Goal: Task Accomplishment & Management: Complete application form

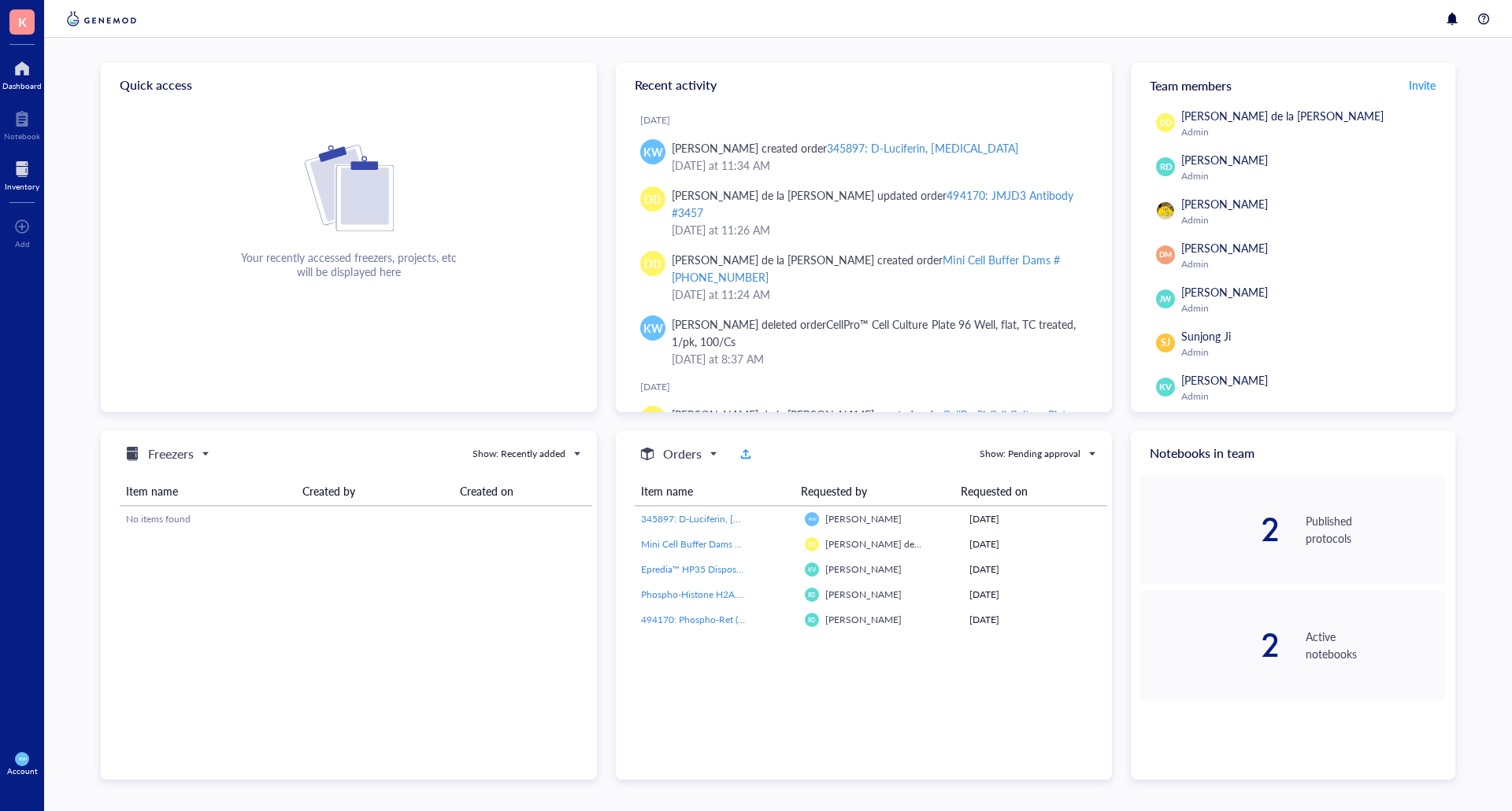
click at [13, 167] on div at bounding box center [22, 169] width 35 height 25
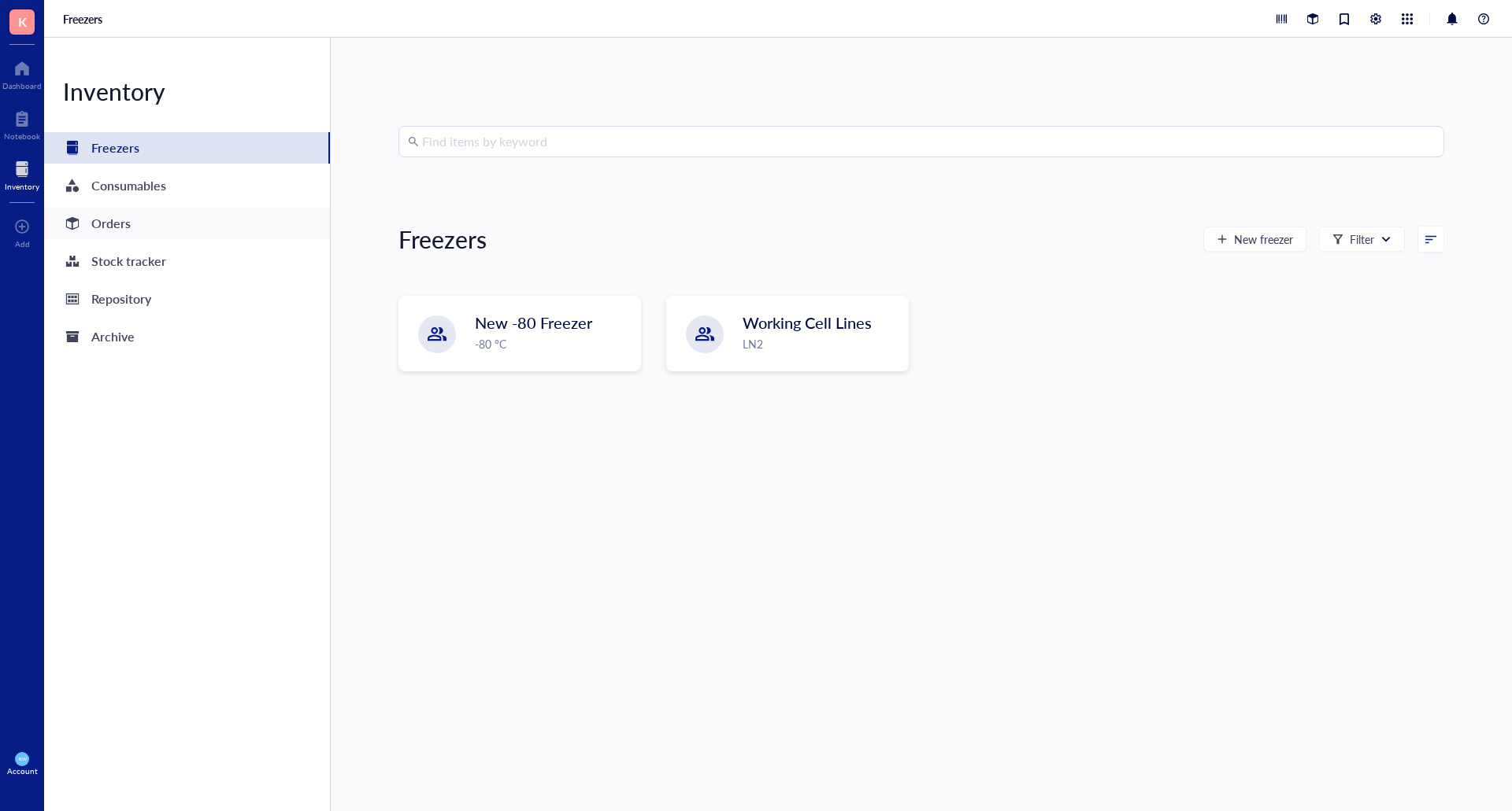
click at [147, 220] on div "Orders" at bounding box center [187, 223] width 286 height 31
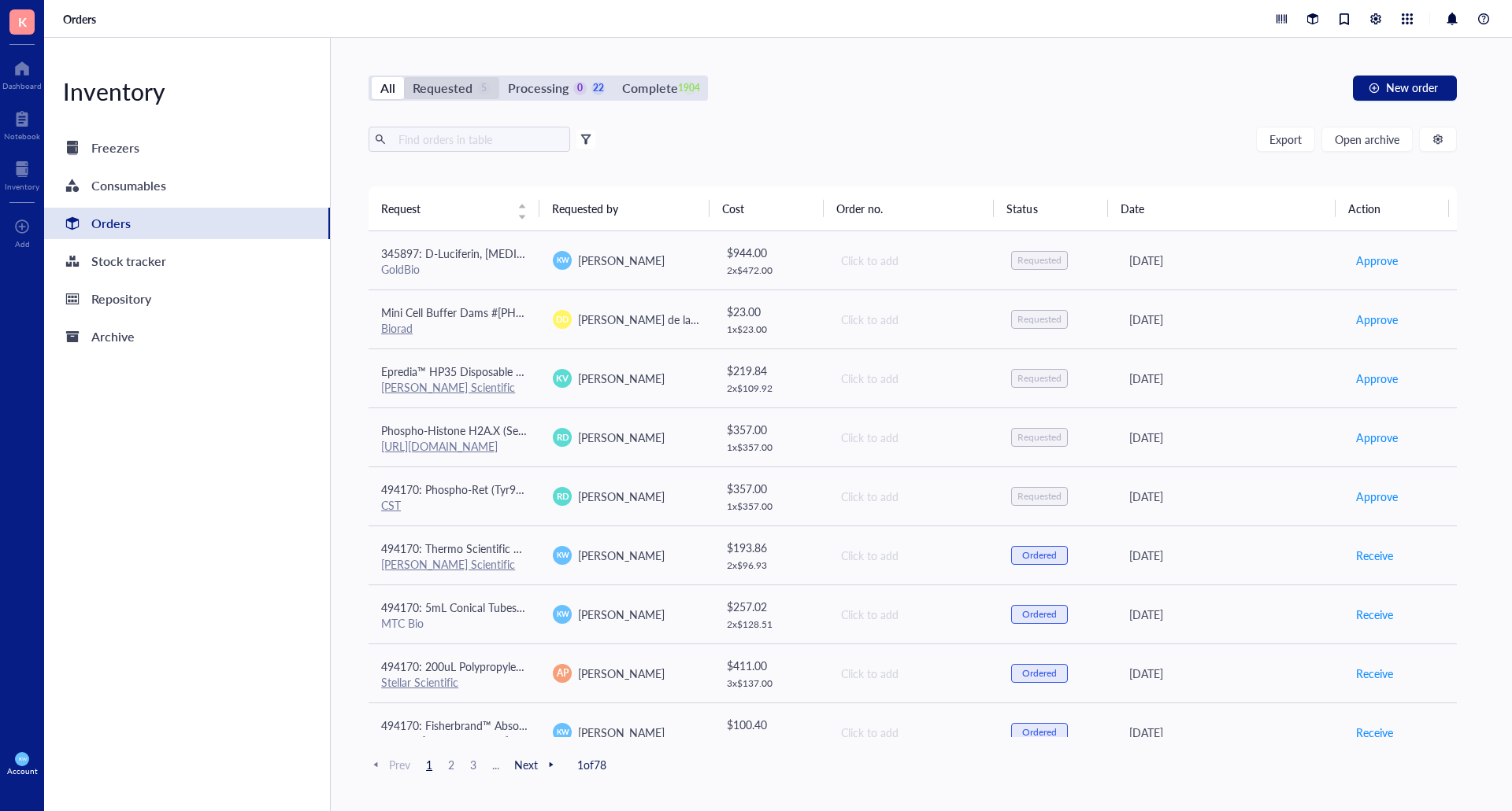
click at [438, 83] on div "Requested" at bounding box center [443, 88] width 60 height 22
click at [404, 77] on input "Requested 5" at bounding box center [404, 77] width 0 height 0
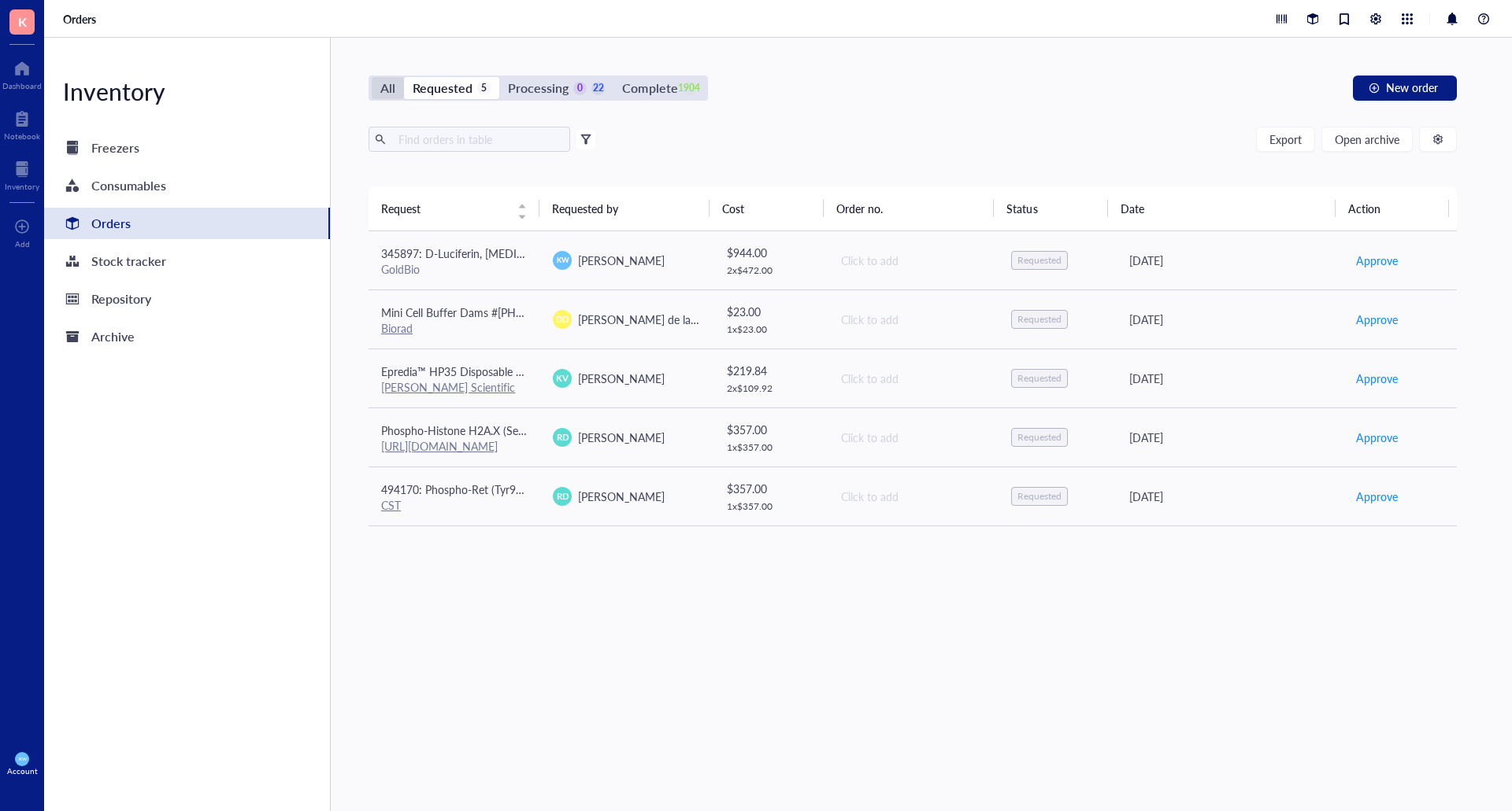
click at [378, 80] on div "All" at bounding box center [388, 88] width 32 height 22
click at [371, 77] on input "All" at bounding box center [371, 77] width 0 height 0
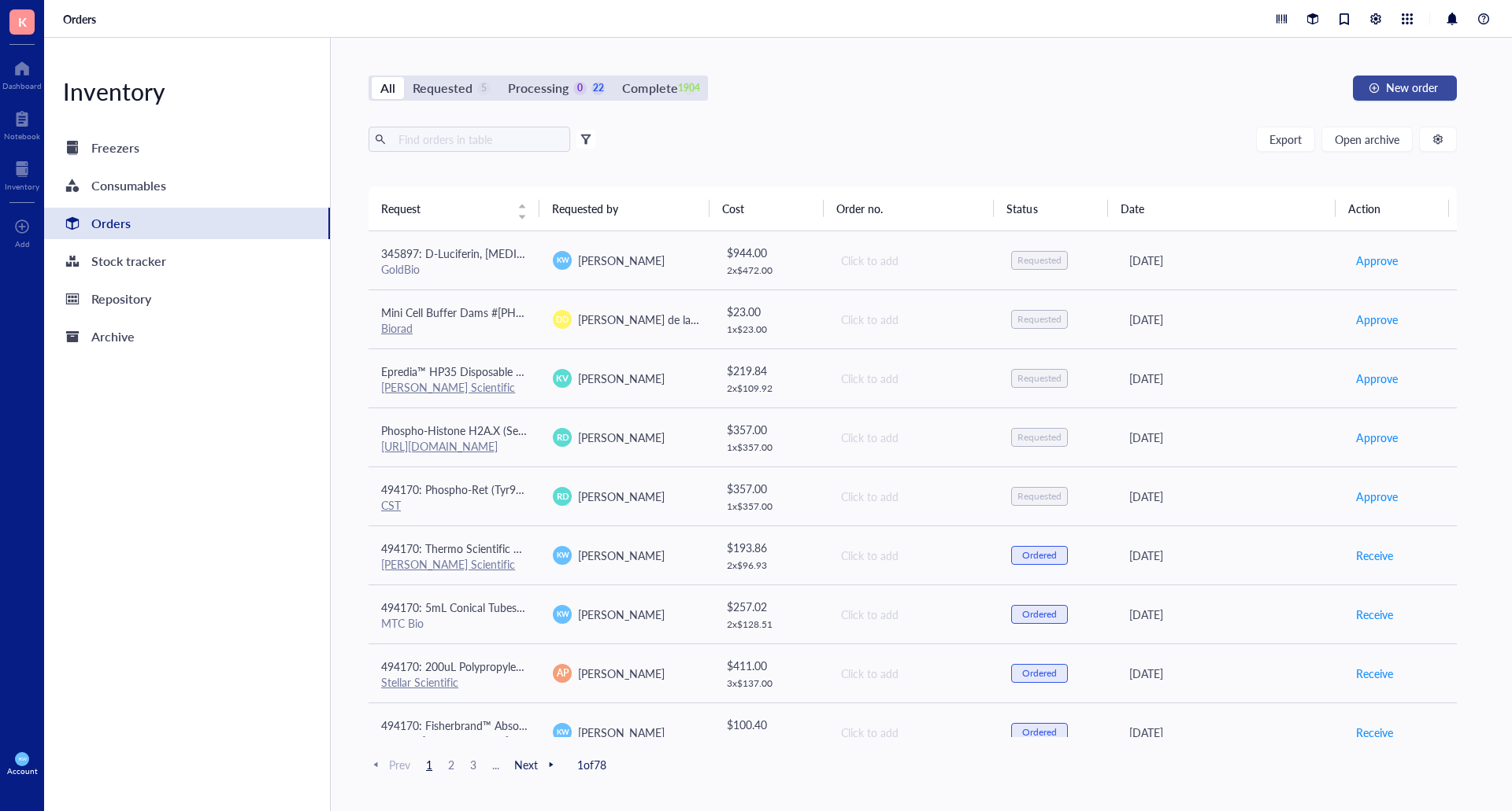
click at [1367, 92] on button "New order" at bounding box center [1405, 88] width 104 height 25
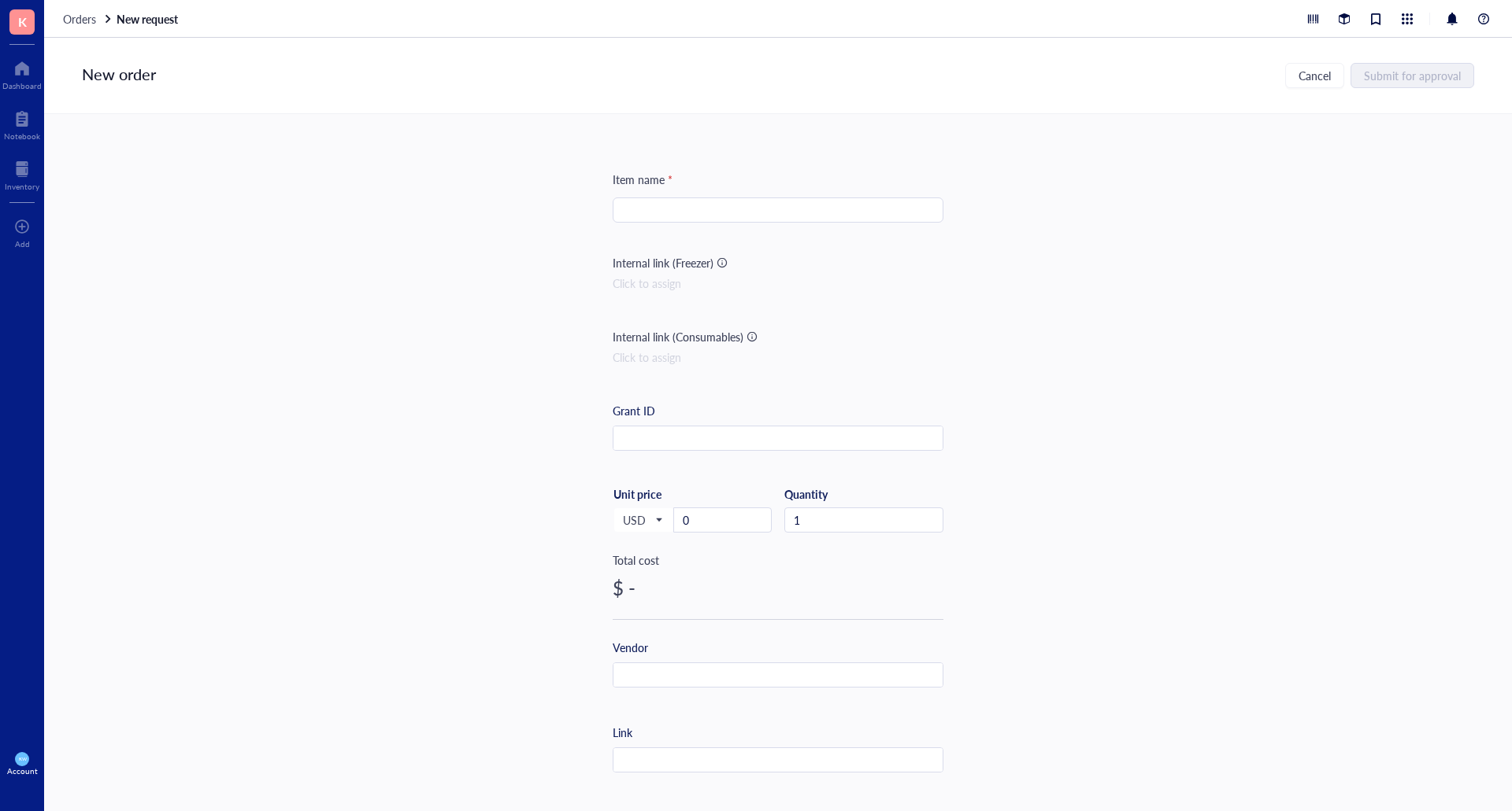
click at [729, 203] on input "search" at bounding box center [778, 210] width 312 height 23
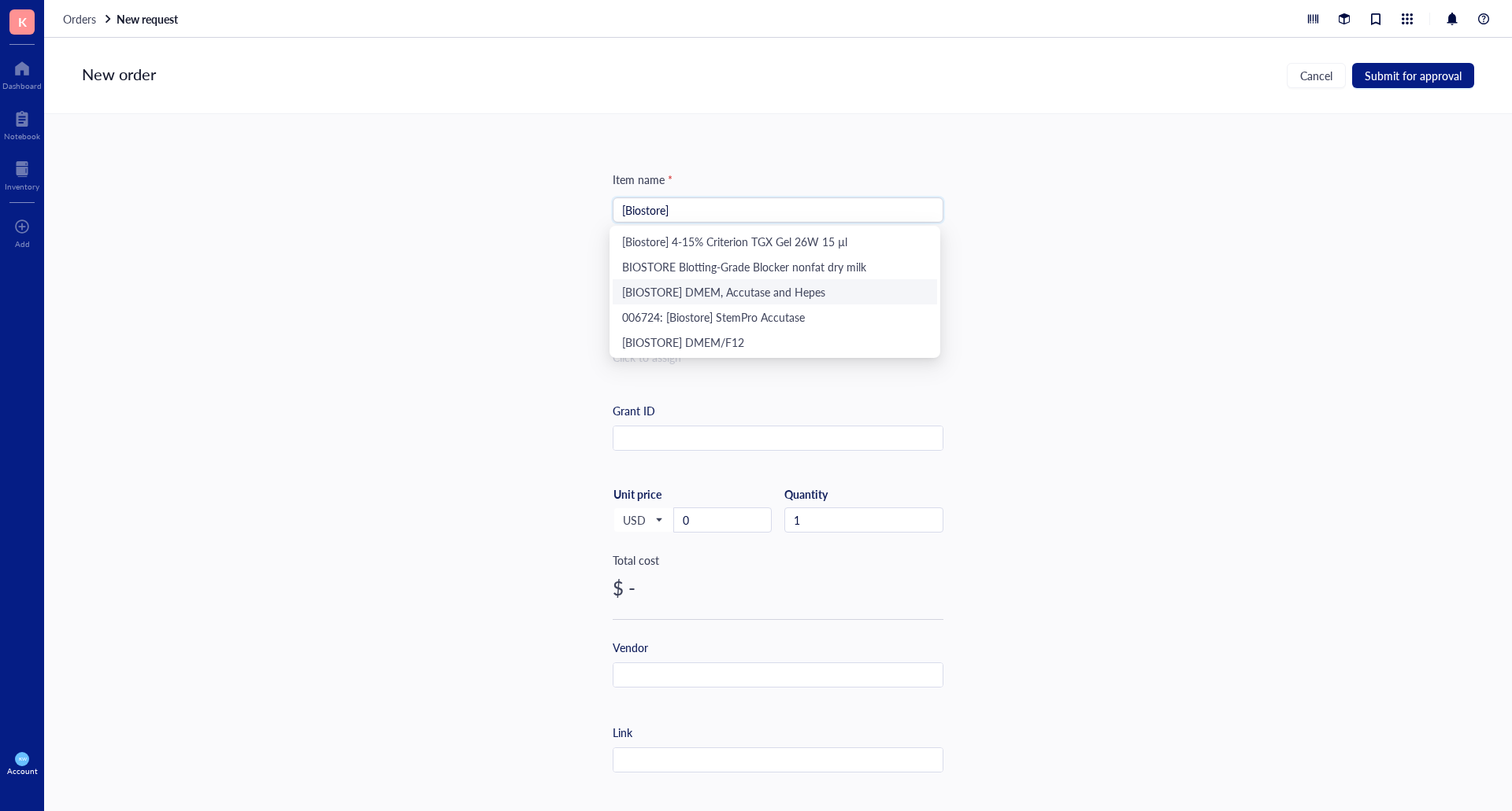
click at [798, 290] on div "[BIOSTORE] DMEM, Accutase and Hepes" at bounding box center [775, 291] width 306 height 17
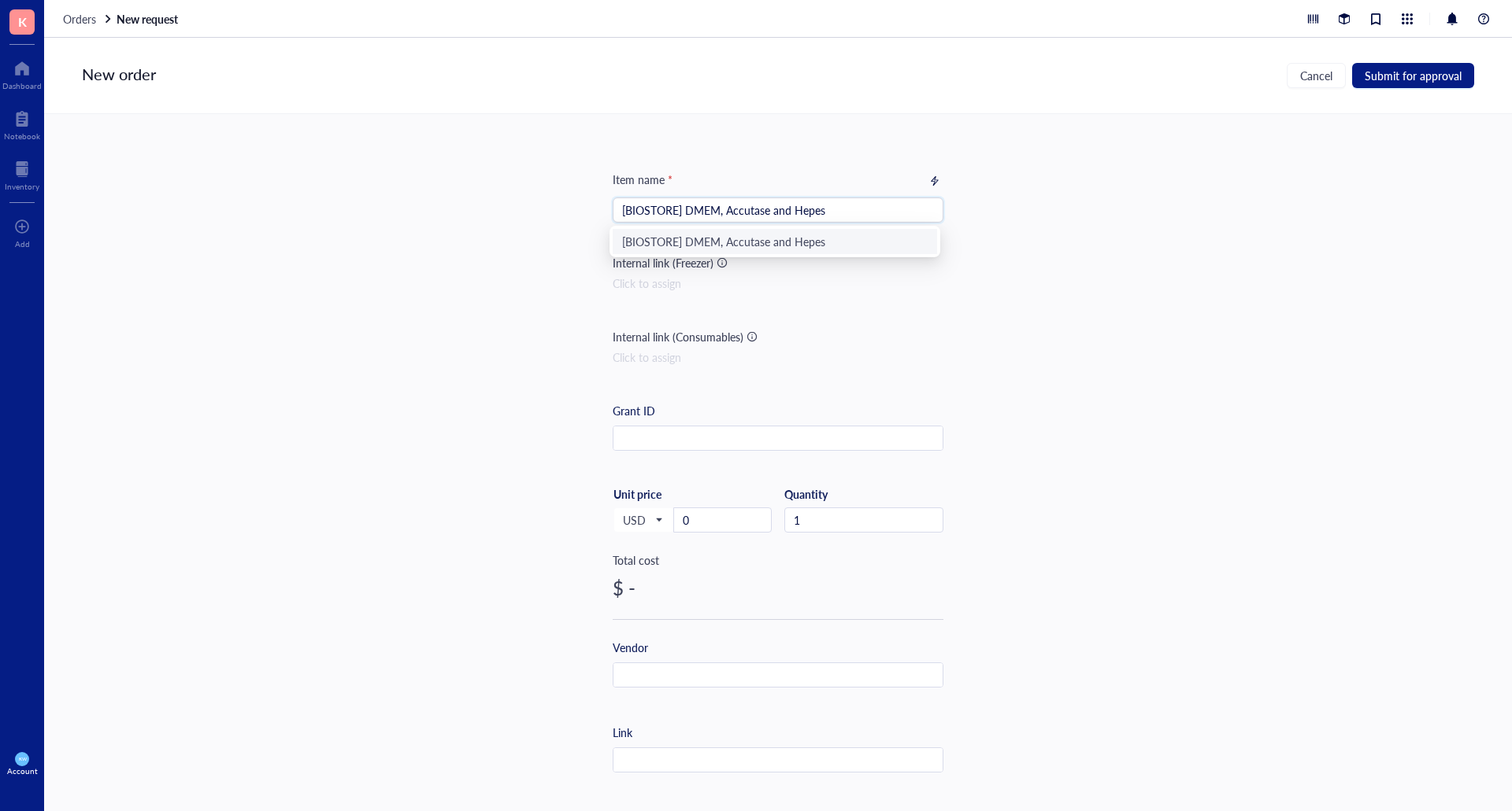
drag, startPoint x: 844, startPoint y: 209, endPoint x: 763, endPoint y: 204, distance: 81.2
click at [763, 204] on input "[BIOSTORE] DMEM, Accutase and Hepes" at bounding box center [778, 210] width 312 height 23
click at [747, 210] on input "[BIOSTORE] DMEM, PBS, Neurobasal, and [MEDICAL_DATA]" at bounding box center [778, 210] width 312 height 23
type input "[BIOSTORE] DMEM, PBS, Accutase, Neurobasal, and [MEDICAL_DATA]"
click at [819, 521] on input "1" at bounding box center [863, 520] width 157 height 23
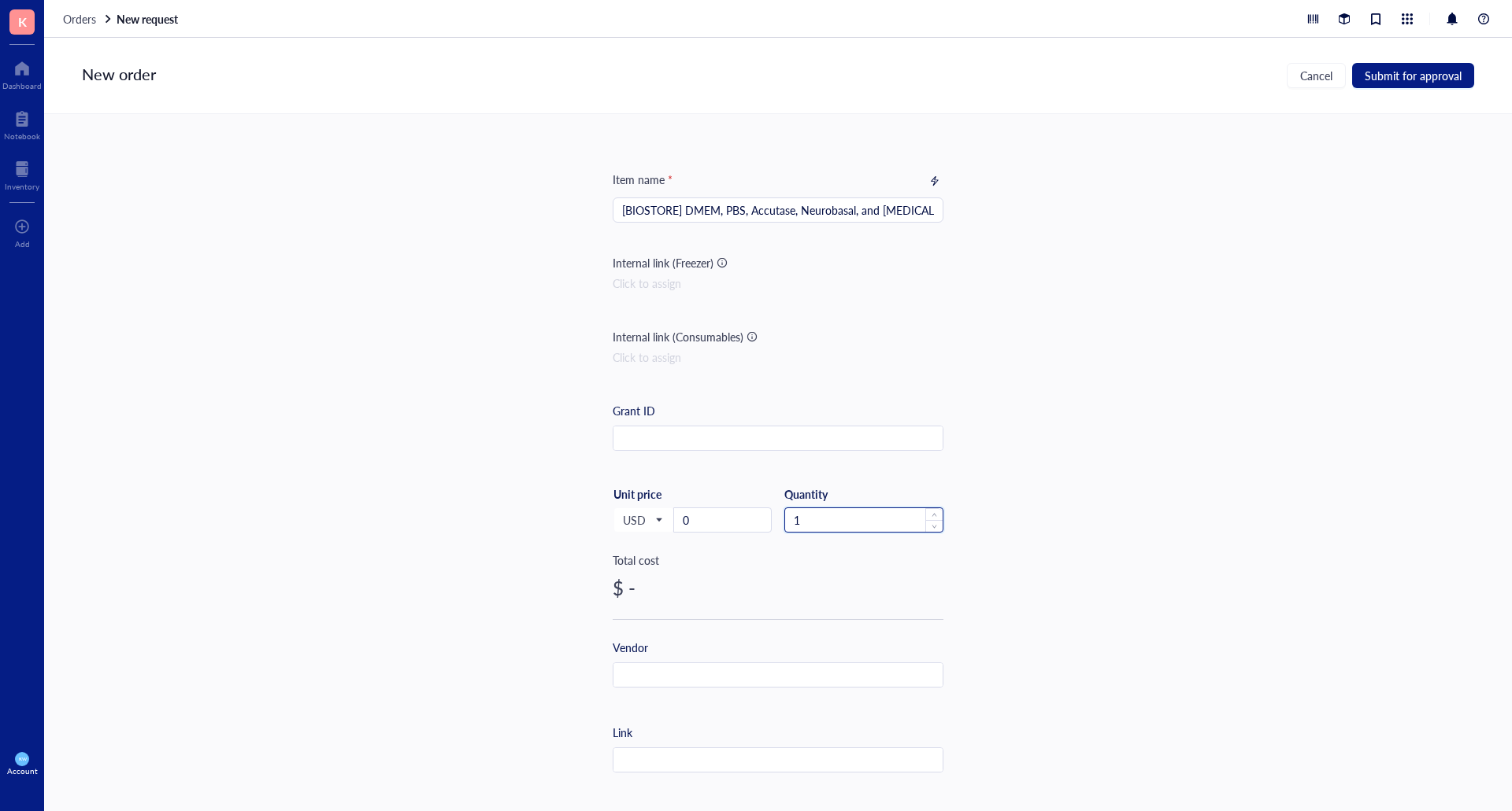
click at [818, 521] on input "1" at bounding box center [863, 520] width 157 height 23
click at [886, 505] on div "Quantity 8" at bounding box center [863, 510] width 159 height 46
click at [884, 510] on input "8" at bounding box center [863, 520] width 157 height 23
click at [737, 514] on input "0" at bounding box center [722, 520] width 97 height 23
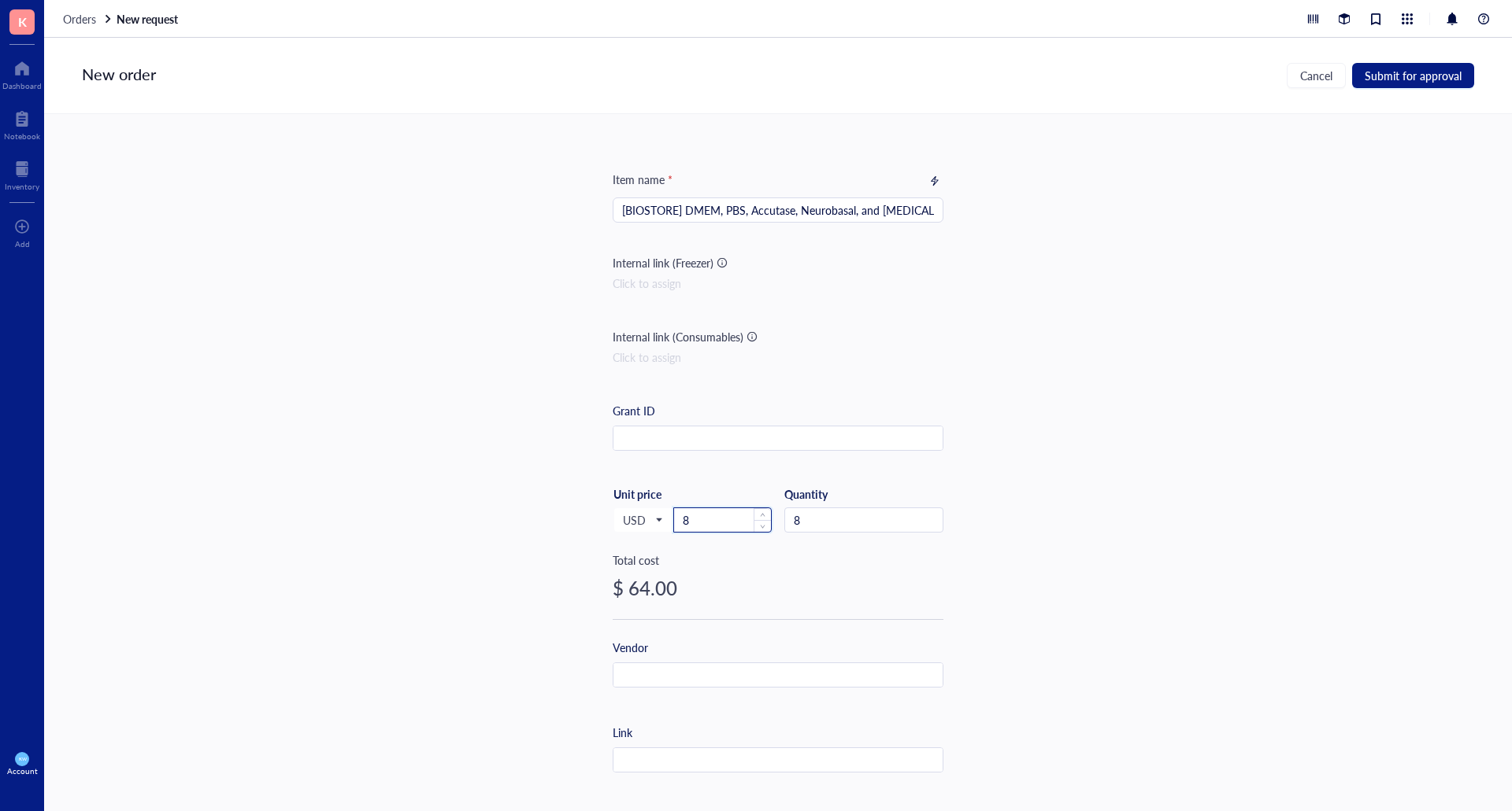
click at [694, 519] on input "8" at bounding box center [722, 520] width 97 height 23
click at [707, 523] on input "85" at bounding box center [722, 520] width 97 height 23
click at [711, 521] on input "851" at bounding box center [722, 520] width 97 height 23
click at [709, 521] on input "851.1" at bounding box center [722, 520] width 97 height 23
click at [717, 522] on input "851.11" at bounding box center [722, 520] width 97 height 23
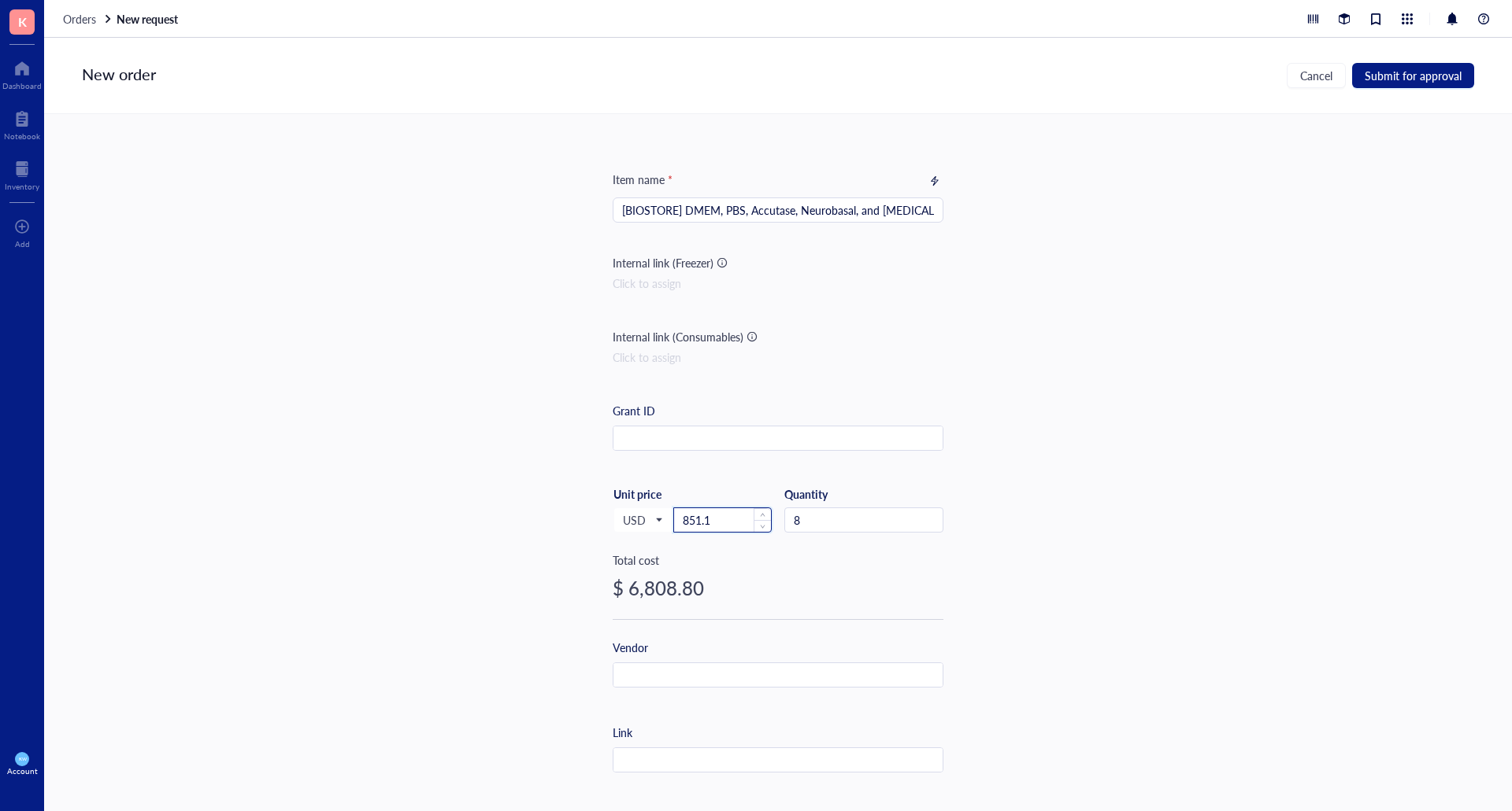
click at [729, 531] on input "851.1" at bounding box center [722, 520] width 97 height 23
click at [720, 523] on input "851.1" at bounding box center [722, 520] width 97 height 23
click at [709, 509] on input "851" at bounding box center [722, 520] width 97 height 23
click at [808, 521] on input "8" at bounding box center [863, 520] width 157 height 23
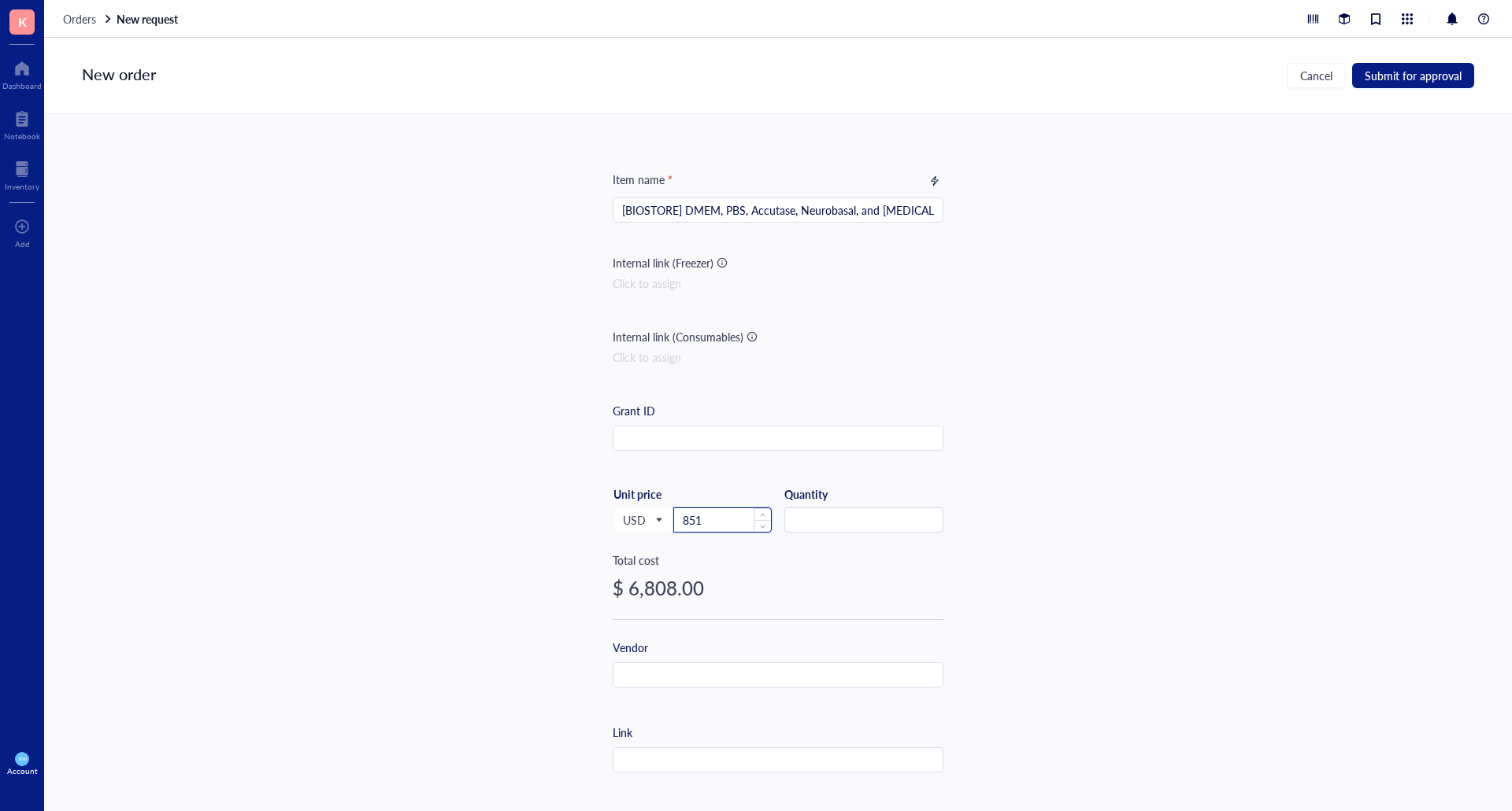
type input "8"
click at [695, 523] on input "851" at bounding box center [722, 520] width 97 height 23
click at [711, 522] on input "851" at bounding box center [722, 520] width 97 height 23
click at [711, 522] on input "851.1" at bounding box center [722, 520] width 97 height 23
click at [832, 521] on input "8" at bounding box center [863, 520] width 157 height 23
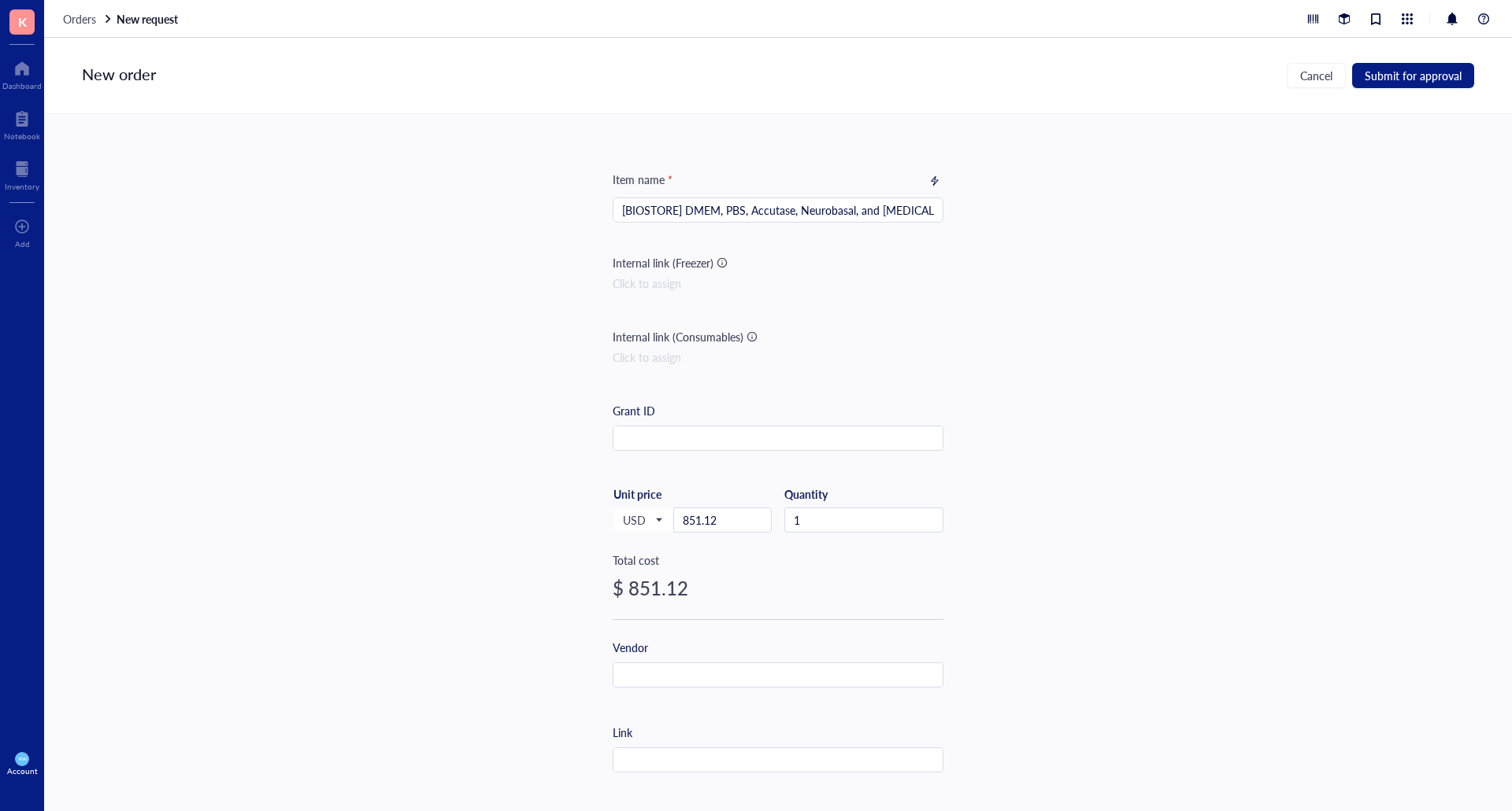
click at [1138, 517] on div "Item name * [BIOSTORE] DMEM, PBS, Accutase, Neurobasal, and [MEDICAL_DATA] Inte…" at bounding box center [778, 446] width 1468 height 664
click at [1383, 73] on span "Submit for approval" at bounding box center [1413, 76] width 97 height 13
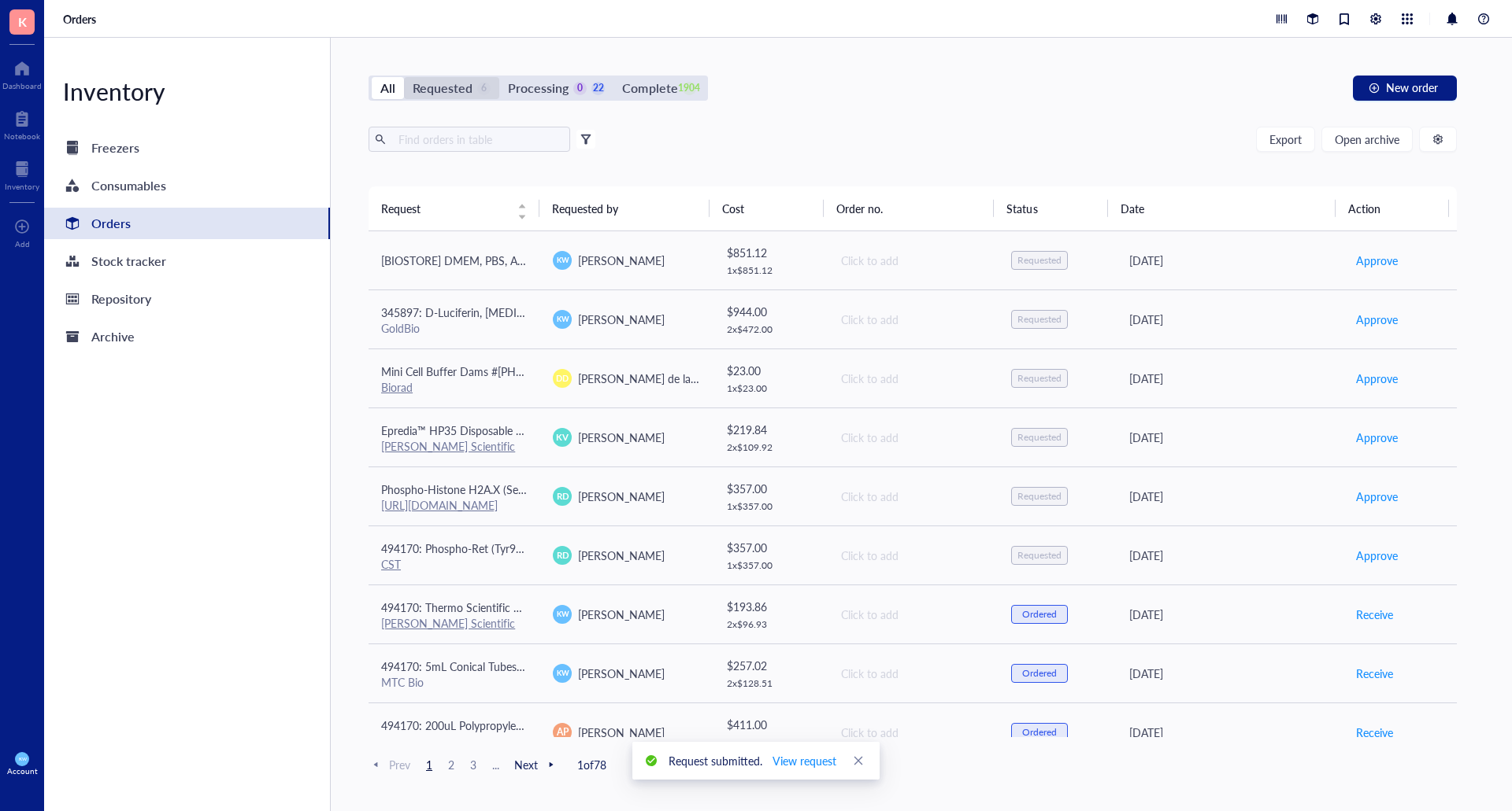
click at [470, 87] on div "Requested" at bounding box center [443, 88] width 60 height 22
click at [404, 77] on input "Requested 6" at bounding box center [404, 77] width 0 height 0
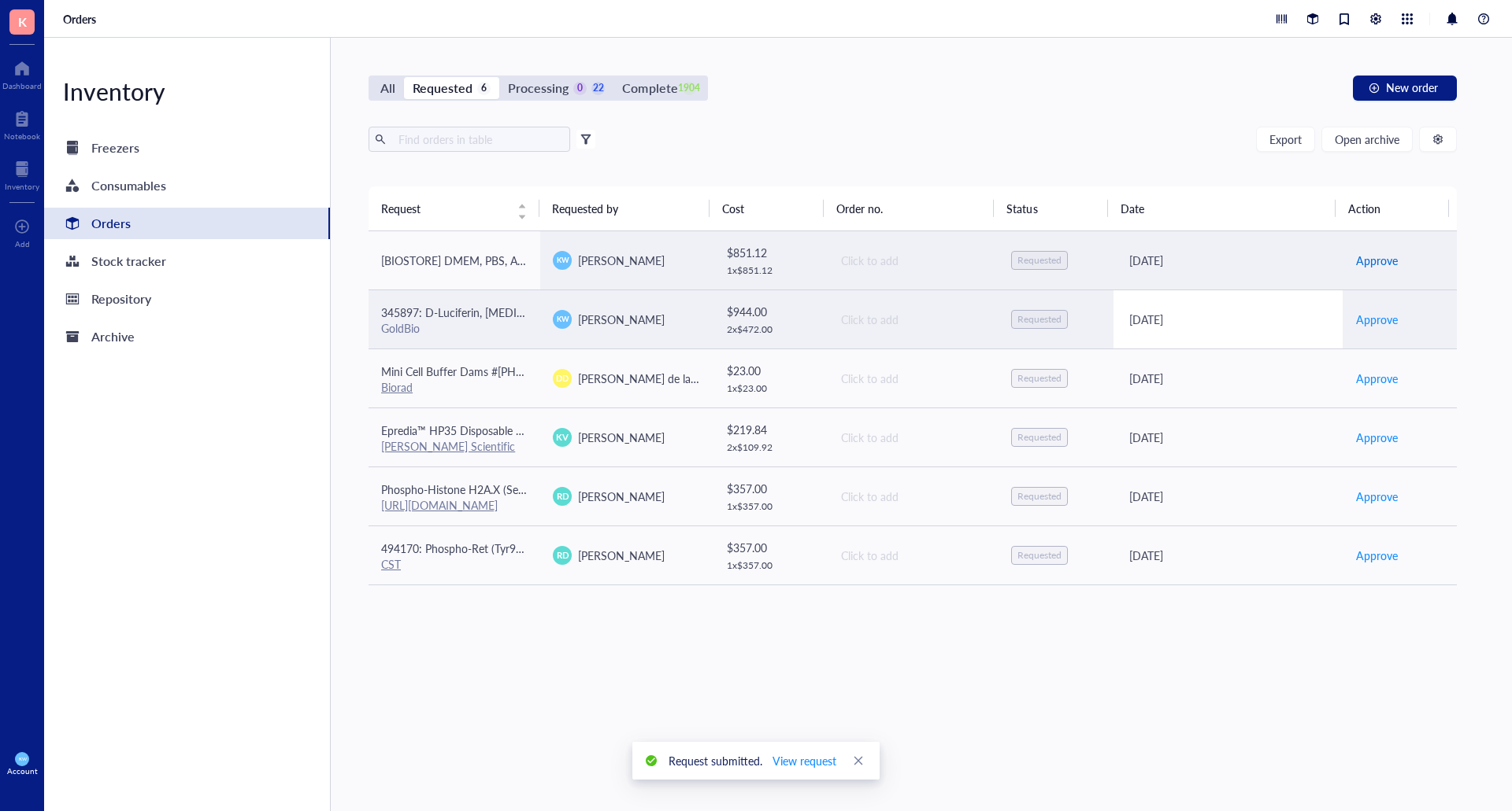
drag, startPoint x: 1373, startPoint y: 266, endPoint x: 1308, endPoint y: 299, distance: 72.9
click at [1368, 266] on span "Approve" at bounding box center [1376, 260] width 41 height 17
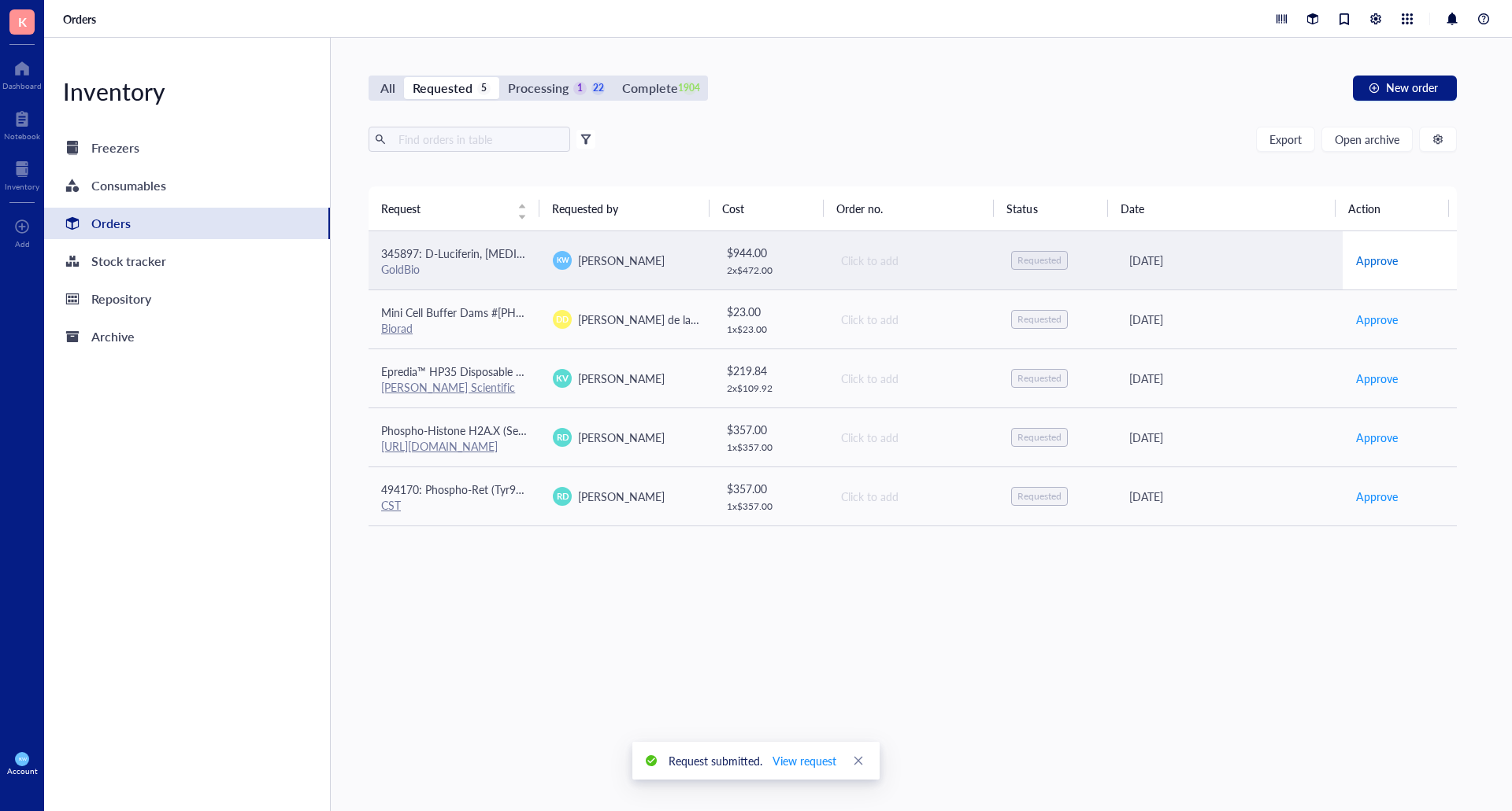
click at [1361, 259] on span "Approve" at bounding box center [1376, 260] width 41 height 17
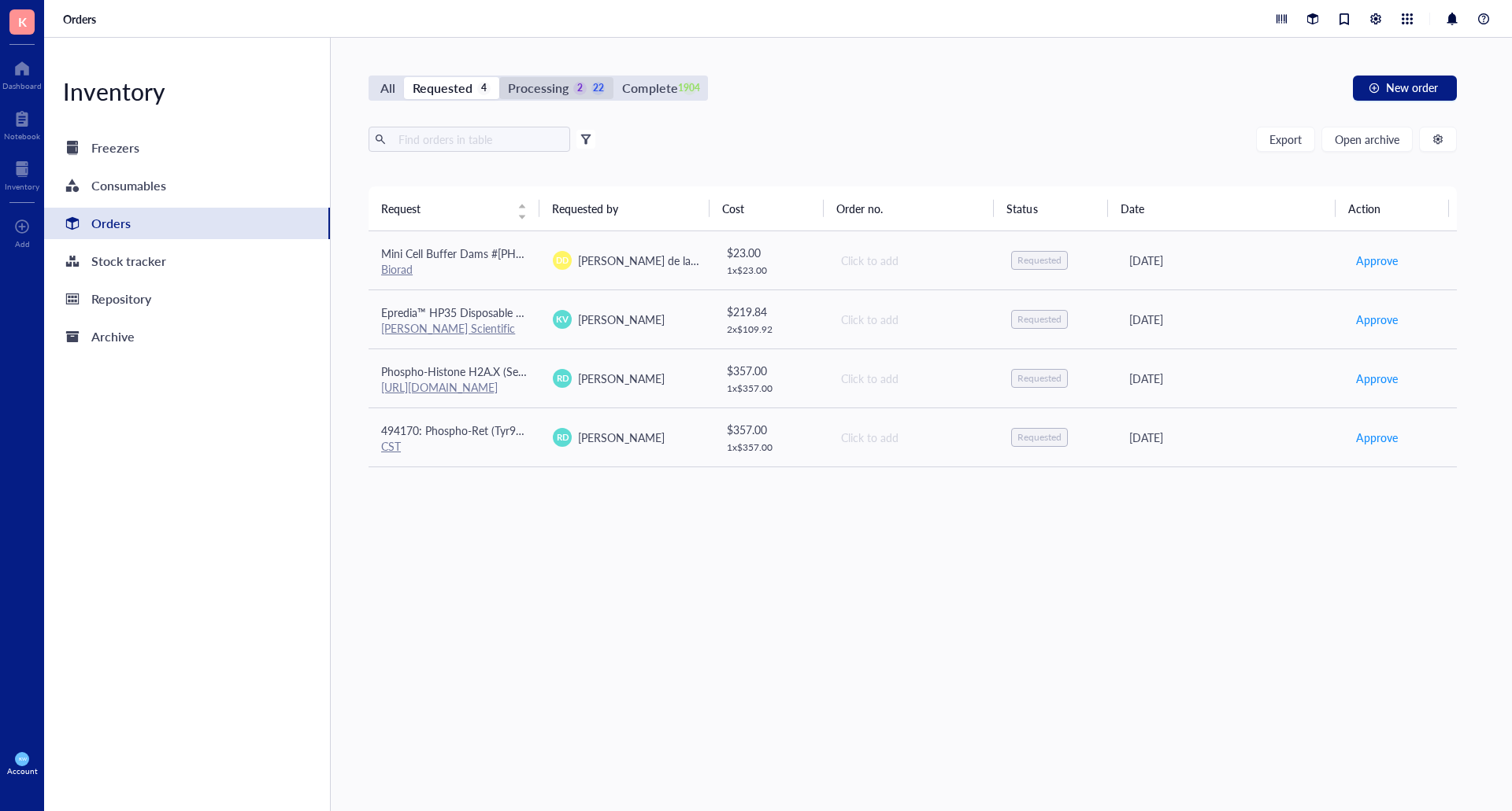
click at [566, 83] on div "Processing" at bounding box center [538, 88] width 60 height 22
click at [499, 77] on input "Processing 2 22" at bounding box center [499, 77] width 0 height 0
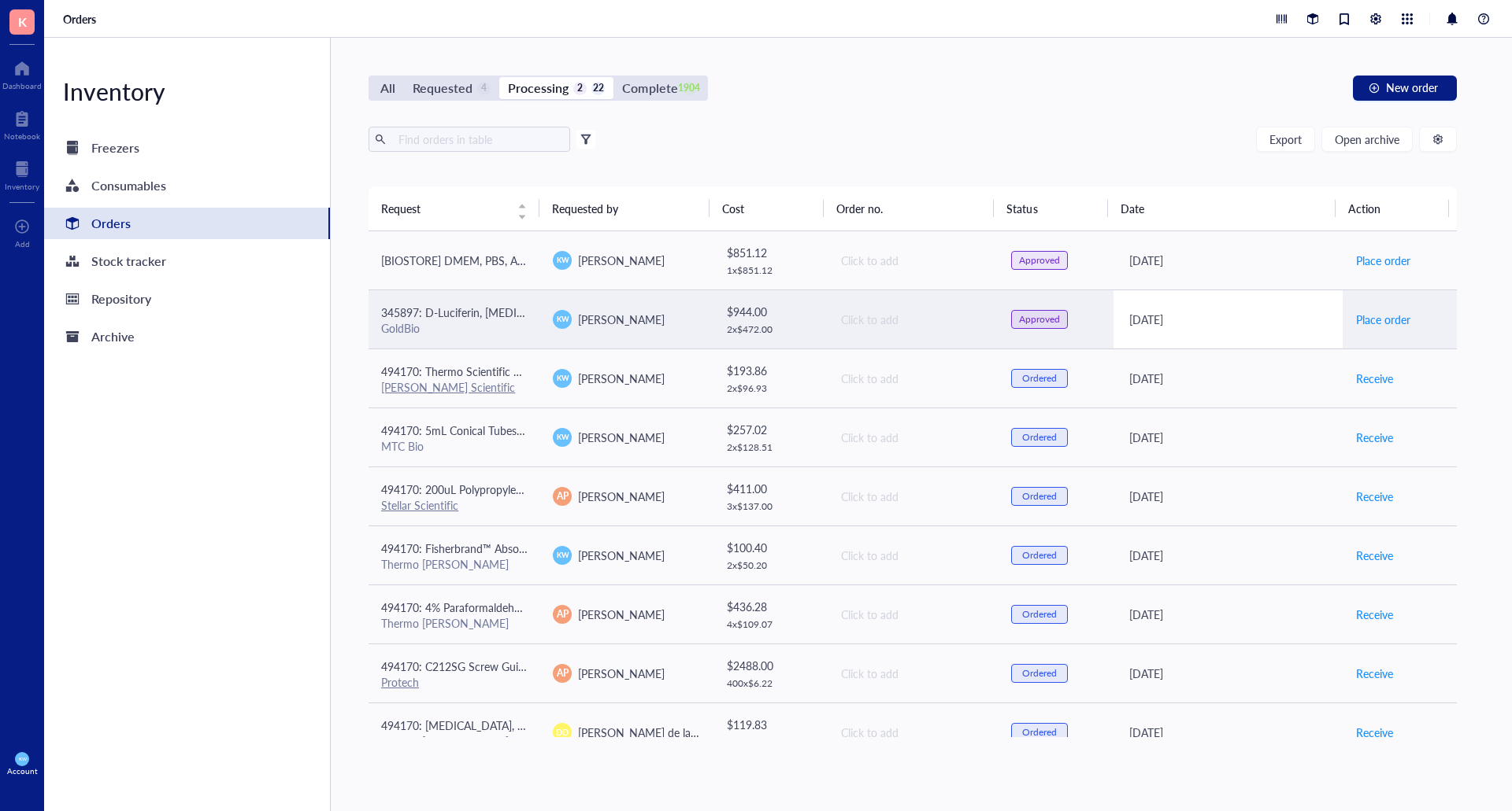
click at [1239, 318] on div "[DATE]" at bounding box center [1229, 319] width 201 height 17
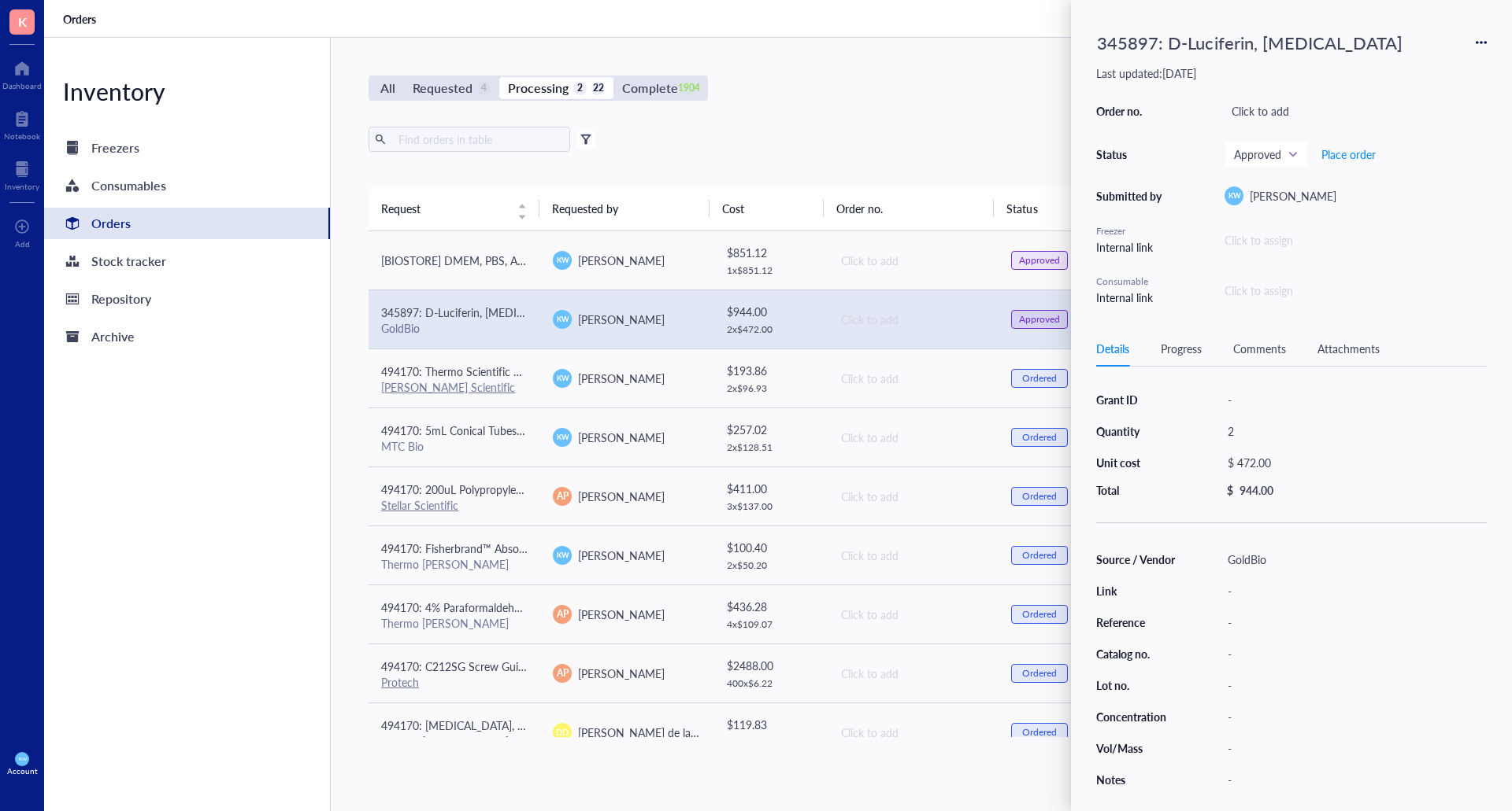
click at [1480, 49] on div "345897: D-Luciferin, [MEDICAL_DATA]" at bounding box center [1291, 42] width 390 height 35
click at [1473, 41] on div "345897: D-Luciferin, [MEDICAL_DATA]" at bounding box center [1291, 42] width 390 height 35
click at [1481, 41] on icon at bounding box center [1481, 42] width 11 height 11
click at [1432, 172] on span "Delete" at bounding box center [1425, 165] width 99 height 17
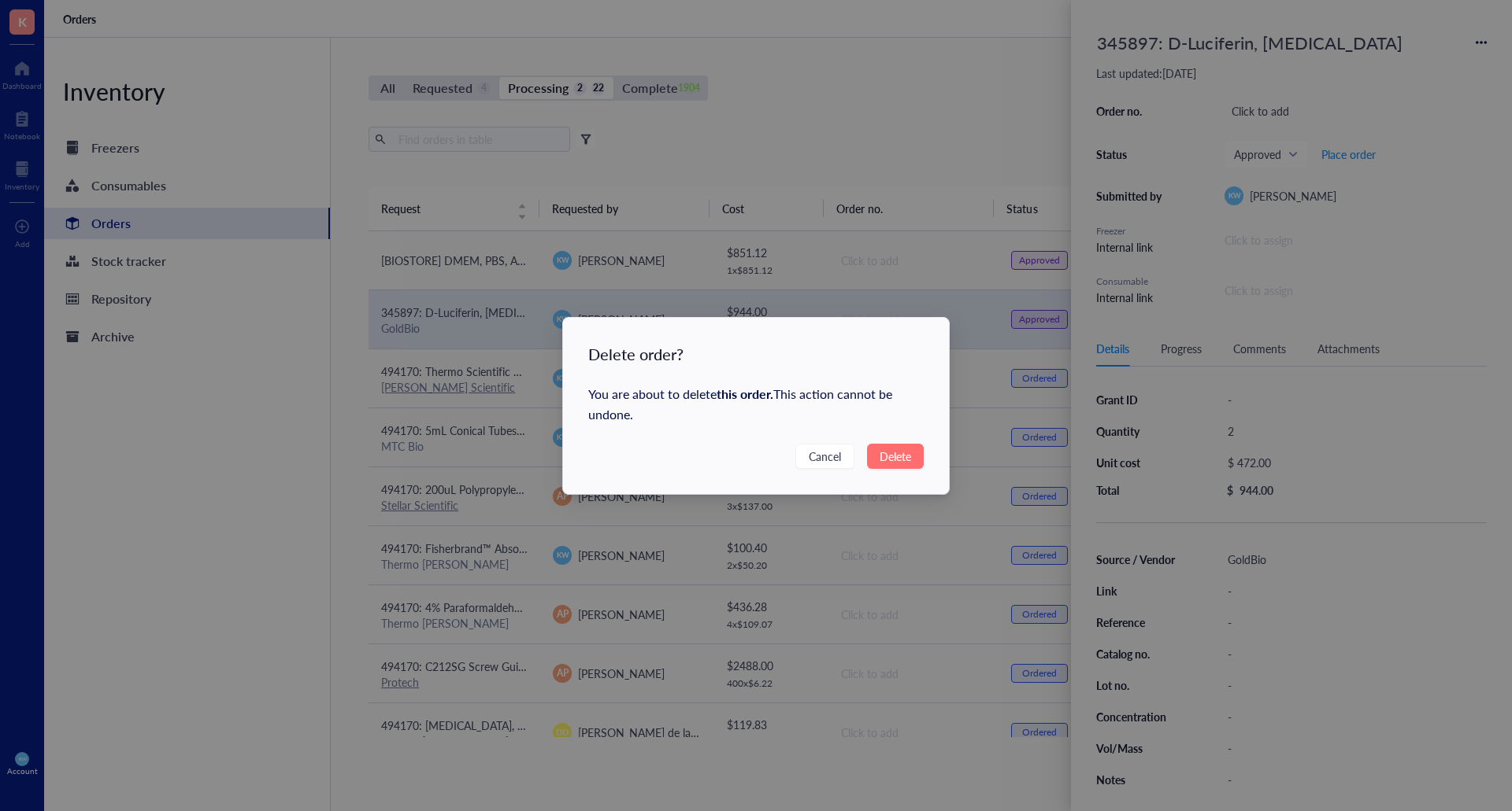
click at [877, 455] on button "Delete" at bounding box center [895, 457] width 57 height 25
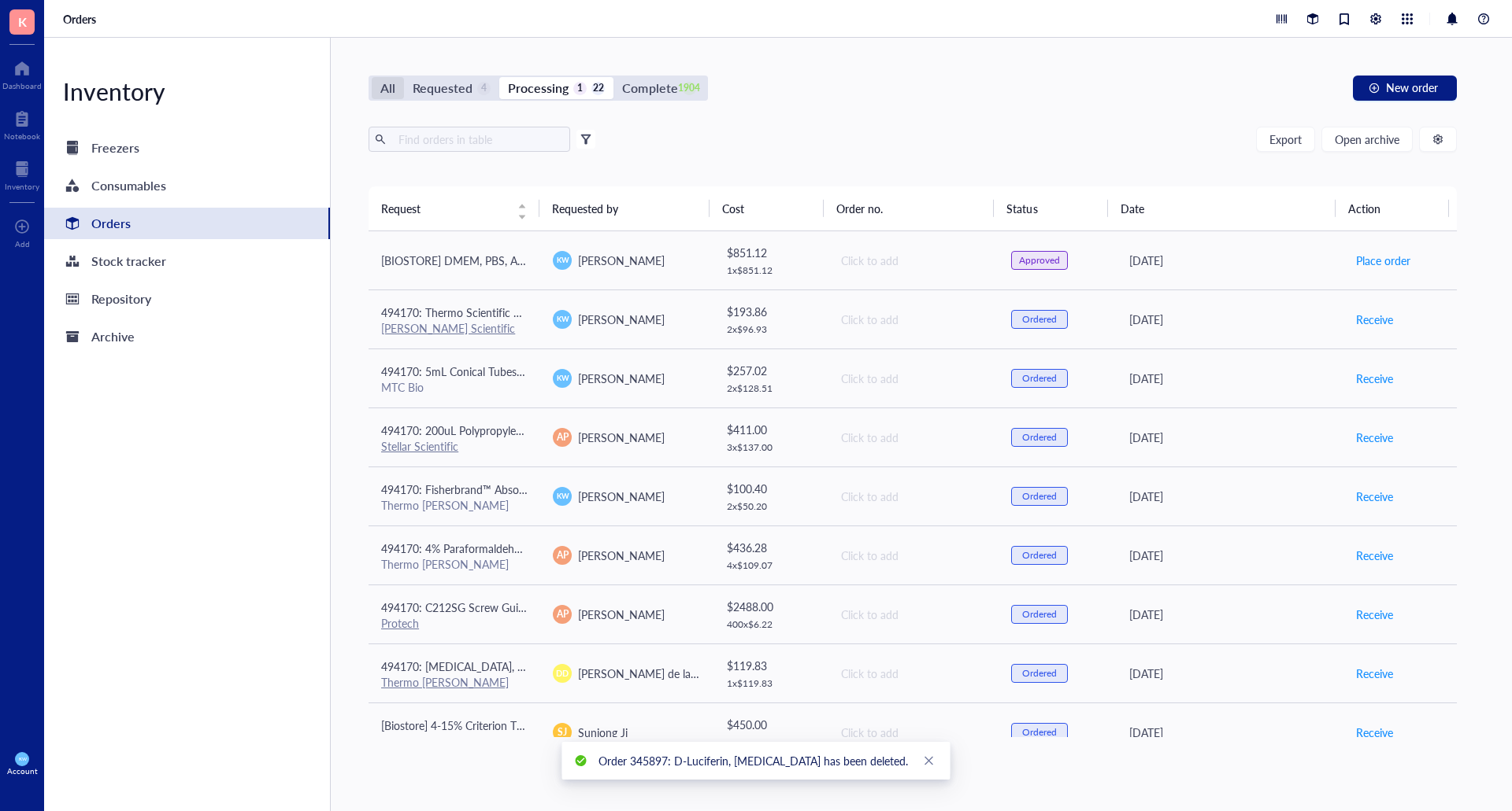
click at [387, 94] on div "All" at bounding box center [388, 88] width 15 height 22
click at [371, 77] on input "All" at bounding box center [371, 77] width 0 height 0
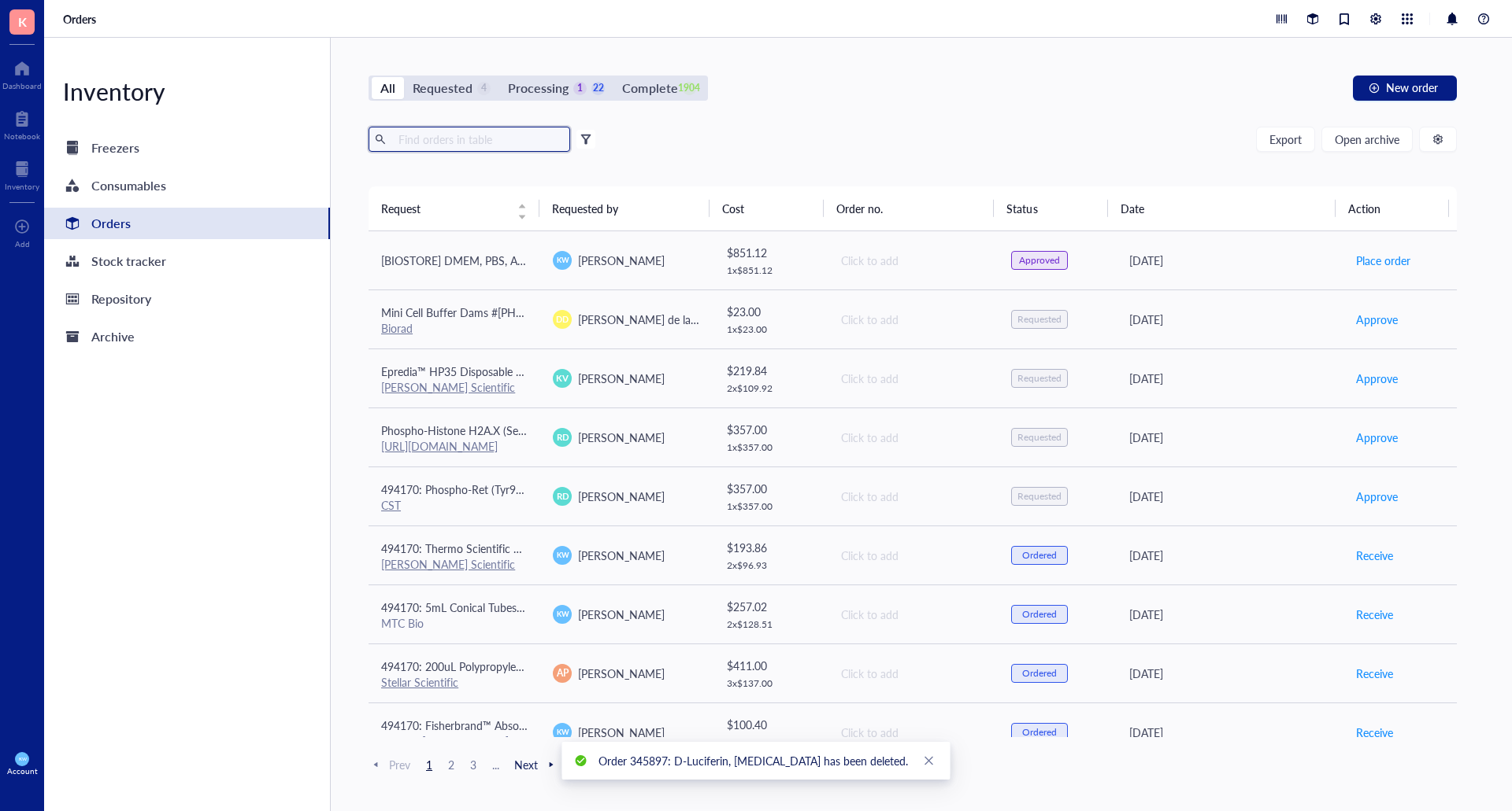
click at [433, 138] on input "text" at bounding box center [478, 139] width 172 height 23
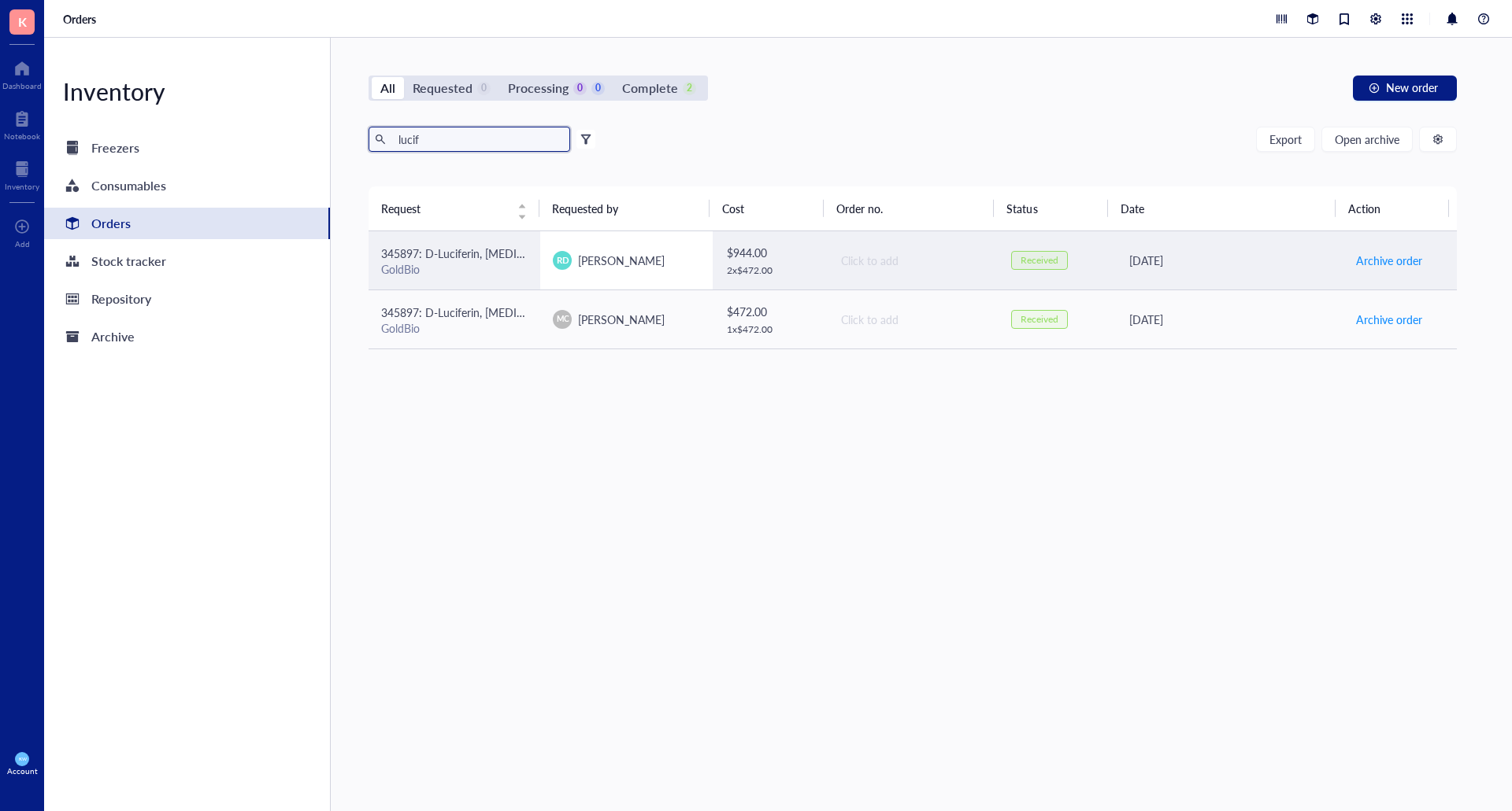
type input "lucif"
click at [673, 254] on div "RD [PERSON_NAME]" at bounding box center [625, 260] width 147 height 19
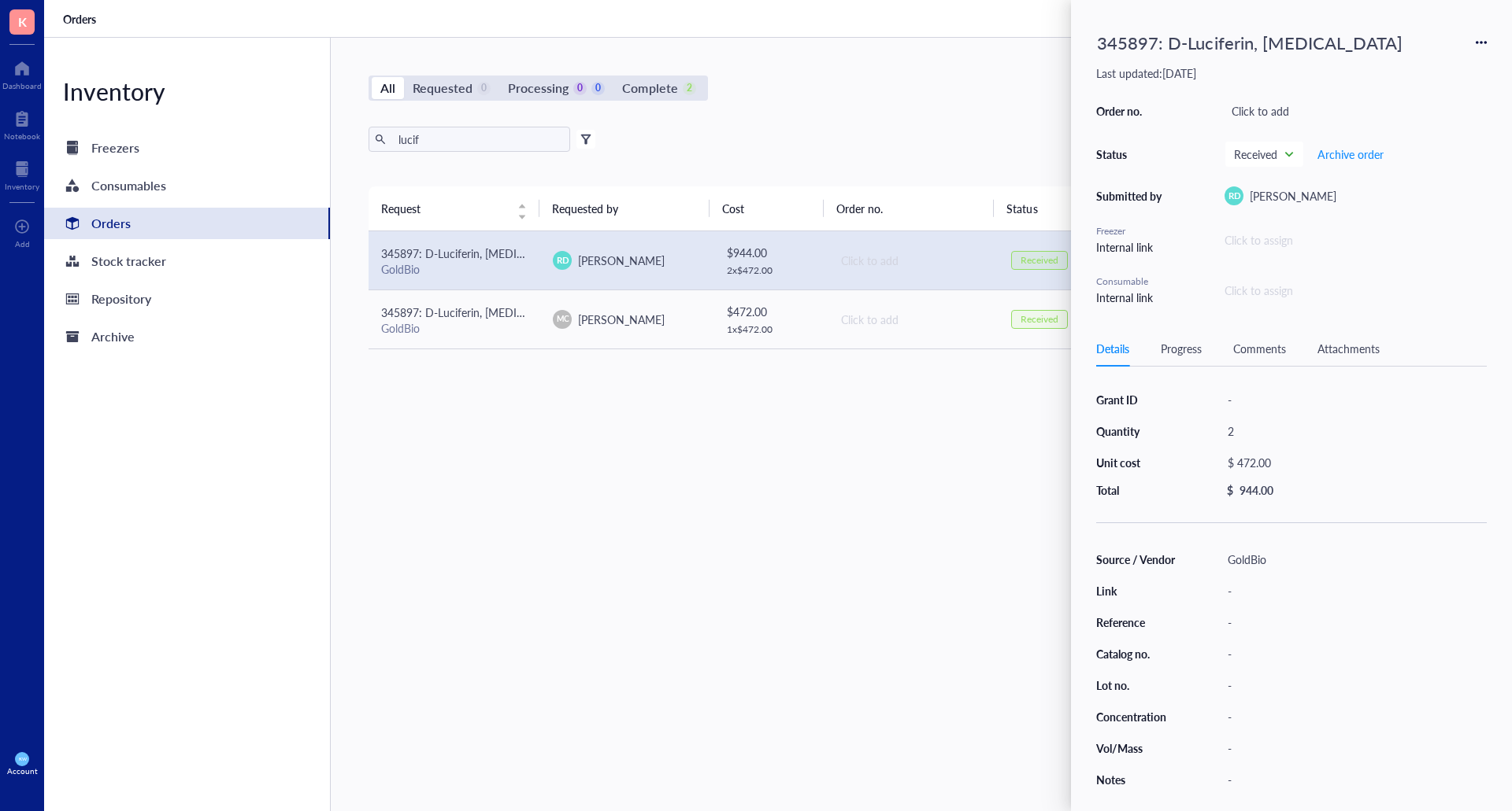
click at [1475, 41] on div "345897: D-Luciferin, [MEDICAL_DATA]" at bounding box center [1291, 42] width 390 height 35
click at [1481, 41] on icon at bounding box center [1481, 43] width 4 height 4
click at [1404, 60] on span "Request again" at bounding box center [1425, 65] width 99 height 17
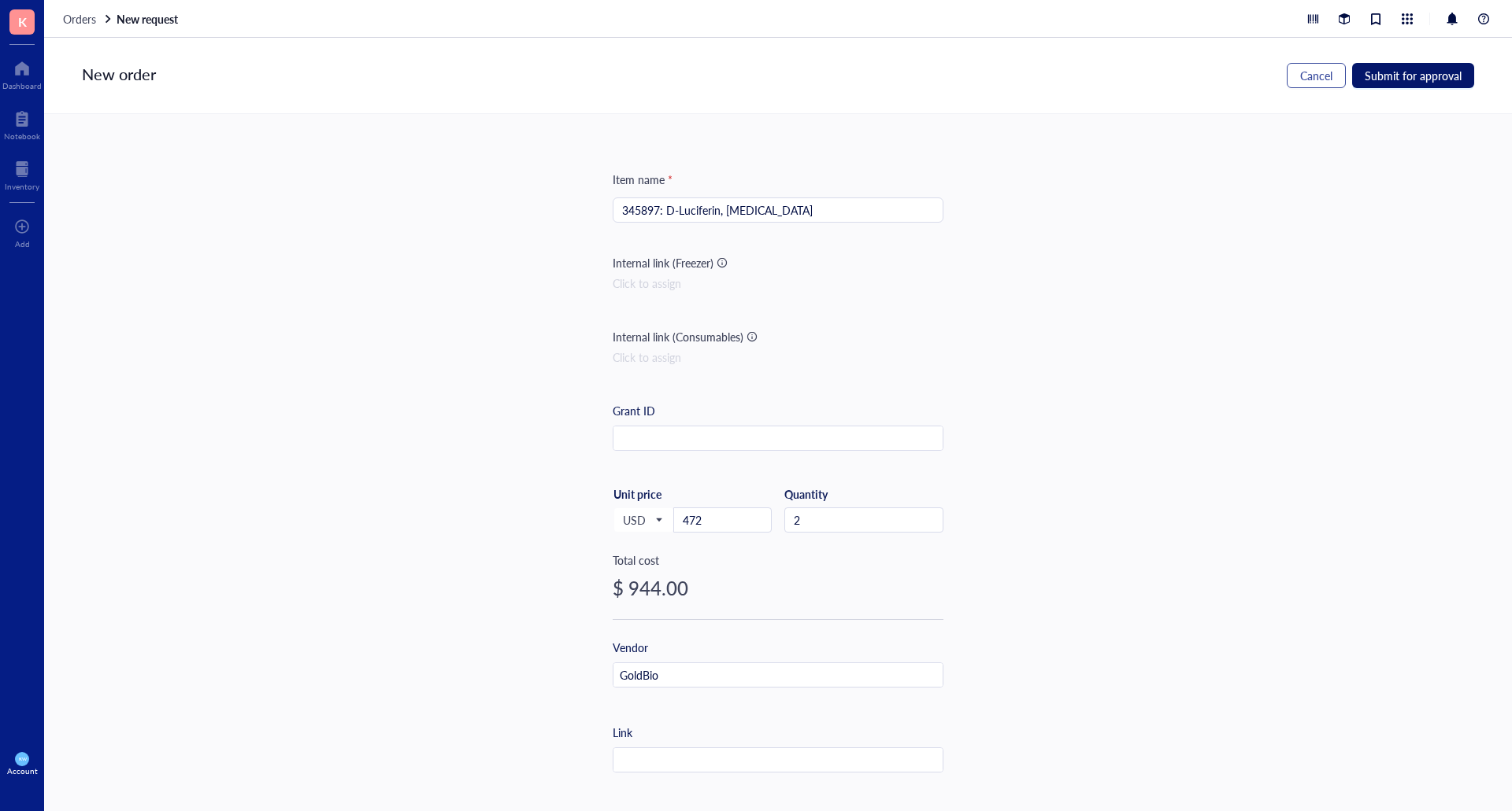
drag, startPoint x: 1373, startPoint y: 73, endPoint x: 1341, endPoint y: 77, distance: 32.2
click at [1373, 73] on span "Submit for approval" at bounding box center [1413, 76] width 97 height 13
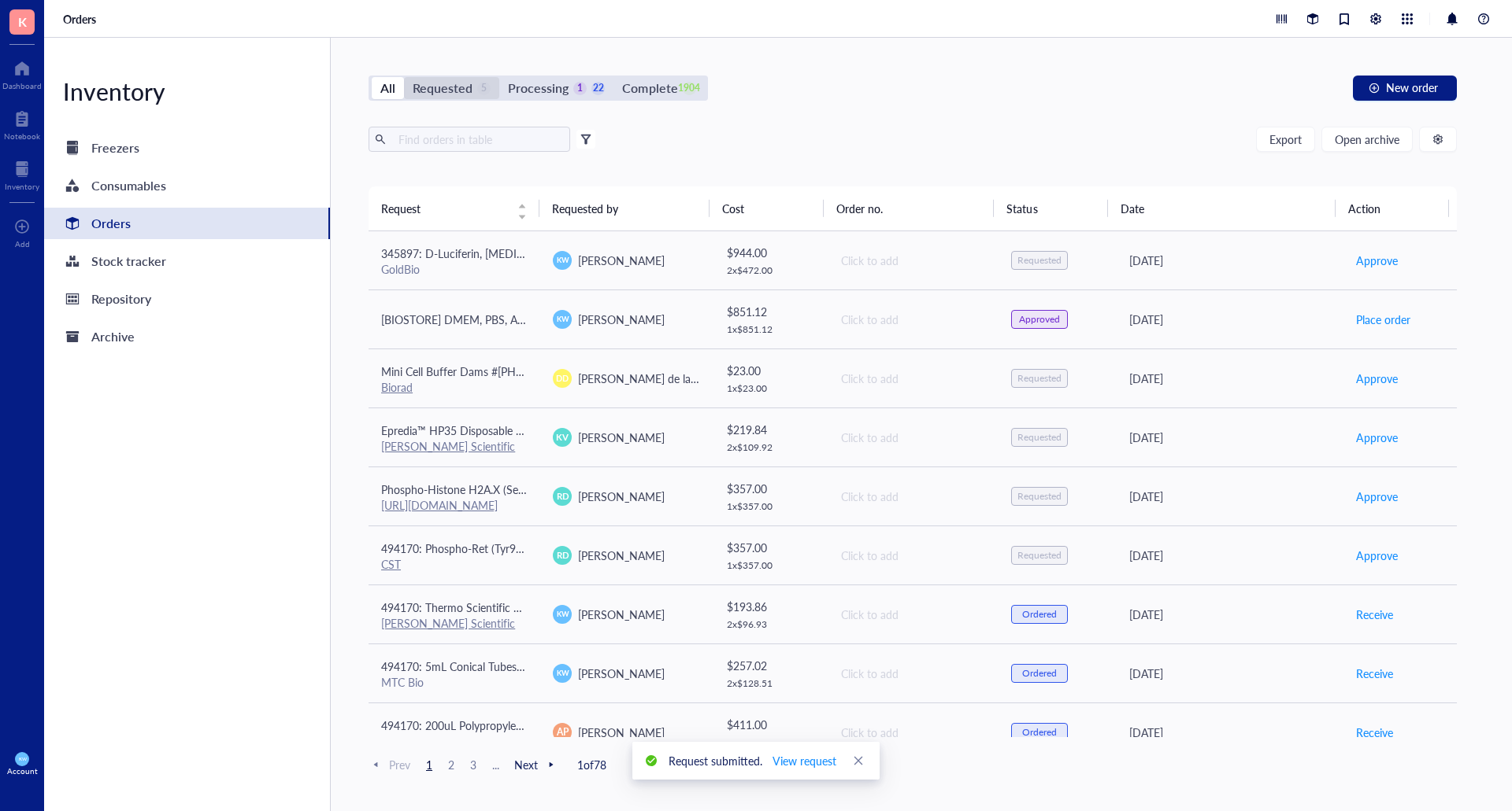
click at [467, 94] on div "Requested" at bounding box center [443, 88] width 60 height 22
click at [404, 77] on input "Requested 5" at bounding box center [404, 77] width 0 height 0
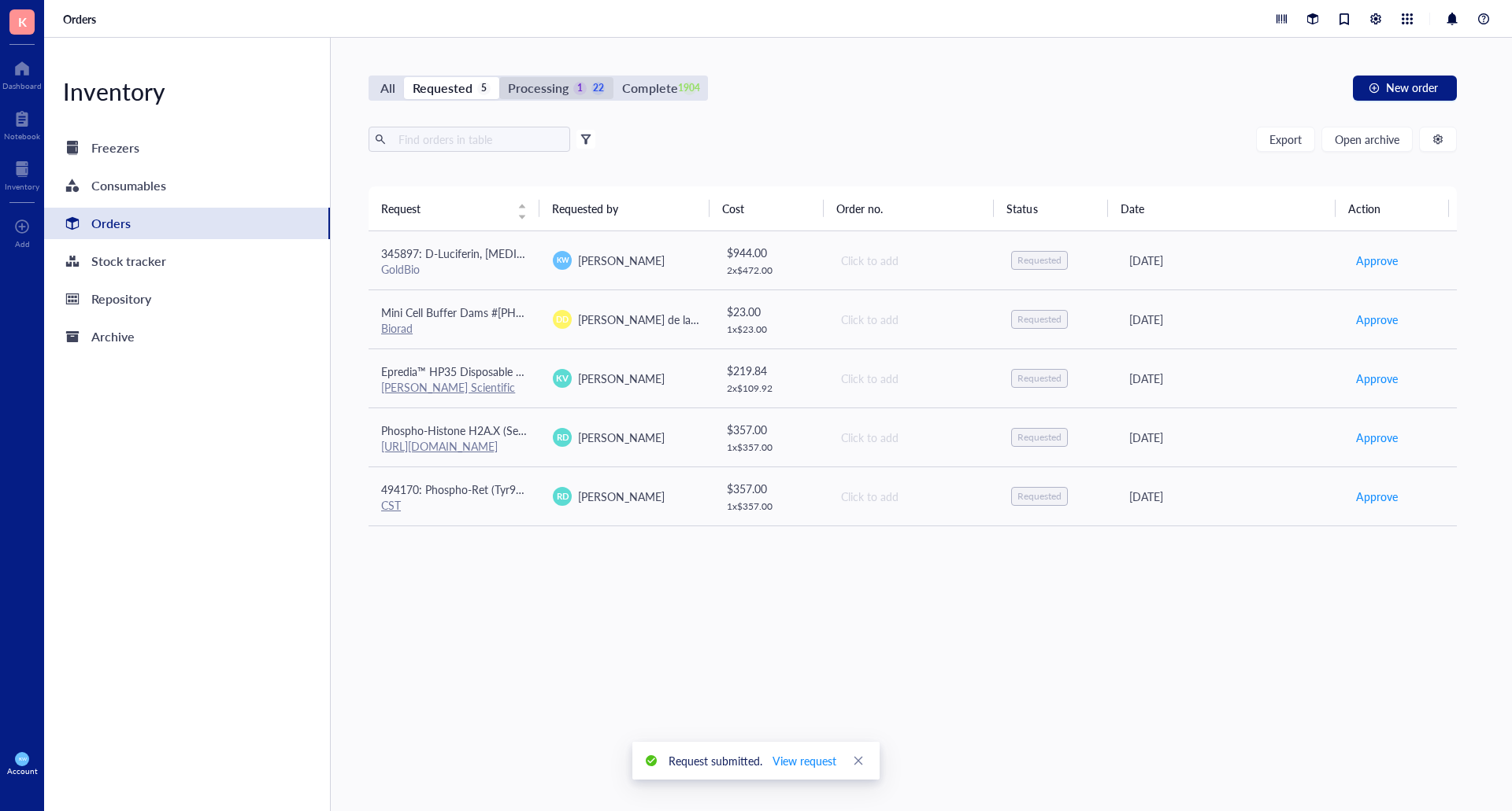
click at [541, 83] on div "Processing" at bounding box center [538, 88] width 60 height 22
click at [499, 77] on input "Processing 1 22" at bounding box center [499, 77] width 0 height 0
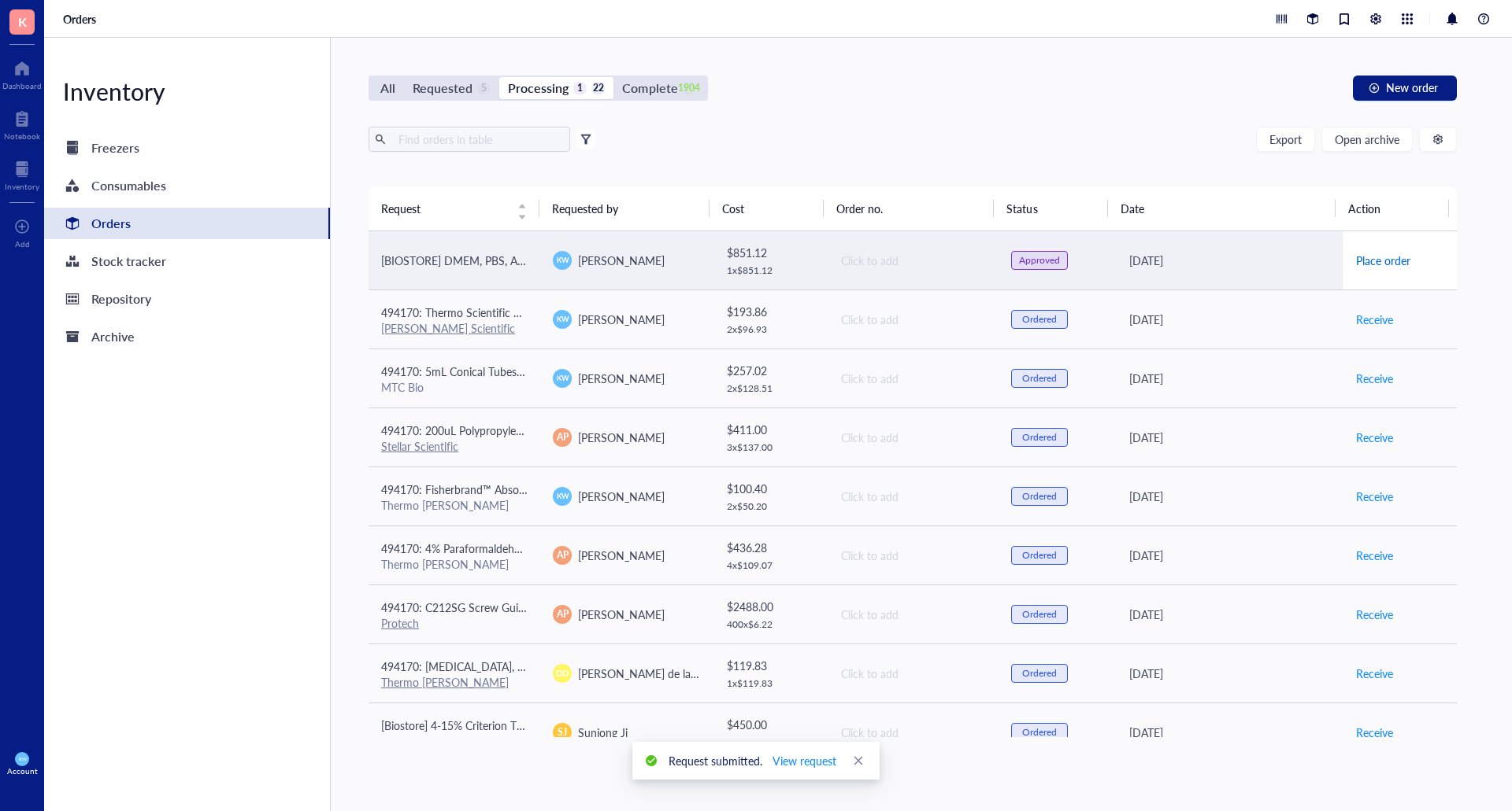
click at [1366, 266] on span "Place order" at bounding box center [1382, 260] width 54 height 17
click at [1355, 261] on span "Receive" at bounding box center [1373, 260] width 37 height 17
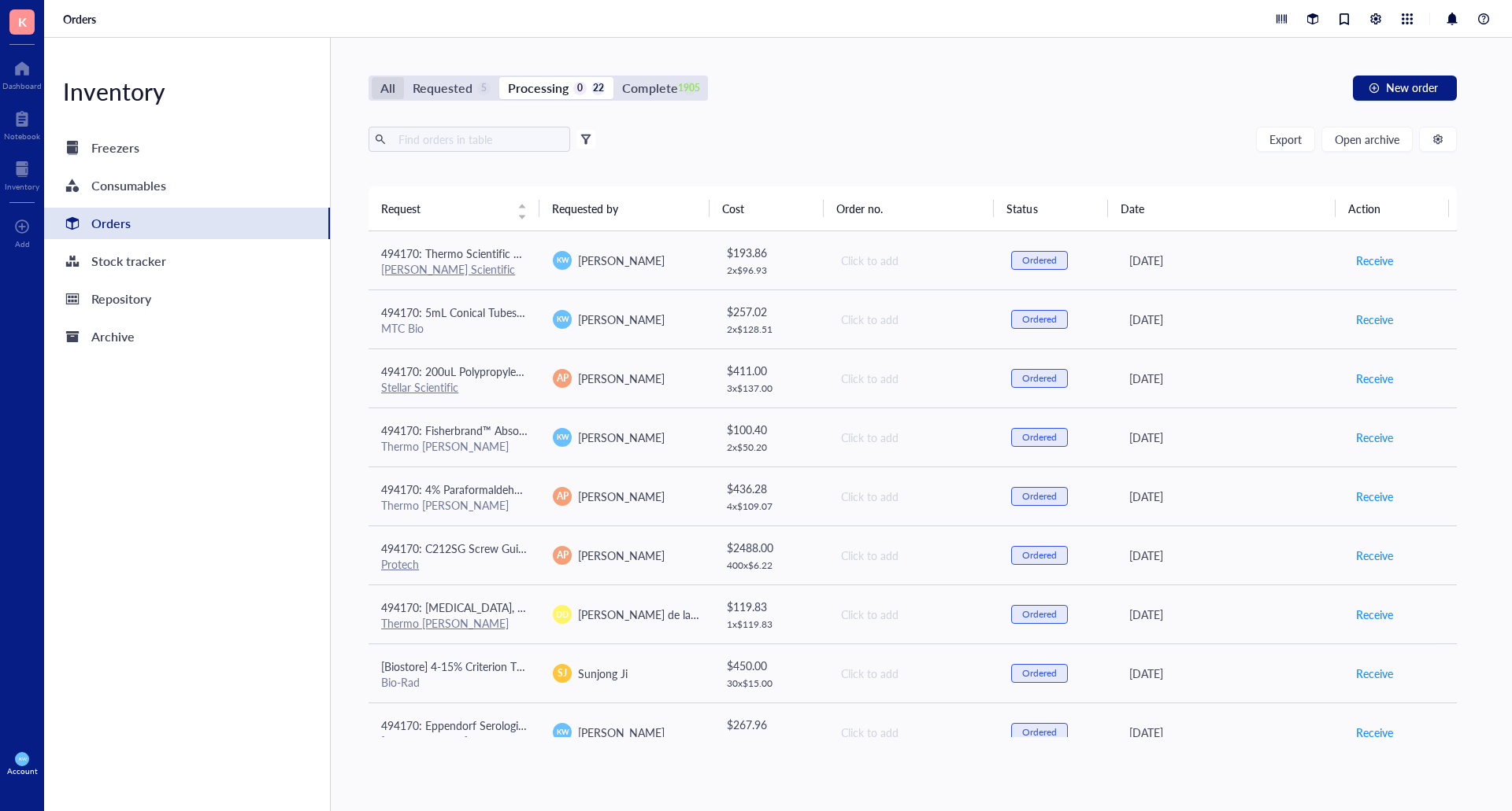
drag, startPoint x: 363, startPoint y: 88, endPoint x: 395, endPoint y: 95, distance: 32.8
click at [367, 89] on div "All Requested 5 Processing 0 22 Complete 1905 New order Export Open archive Fil…" at bounding box center [913, 424] width 1164 height 773
drag, startPoint x: 401, startPoint y: 96, endPoint x: 383, endPoint y: 91, distance: 18.7
click at [400, 96] on div "All" at bounding box center [388, 88] width 32 height 22
click at [371, 77] on input "All" at bounding box center [371, 77] width 0 height 0
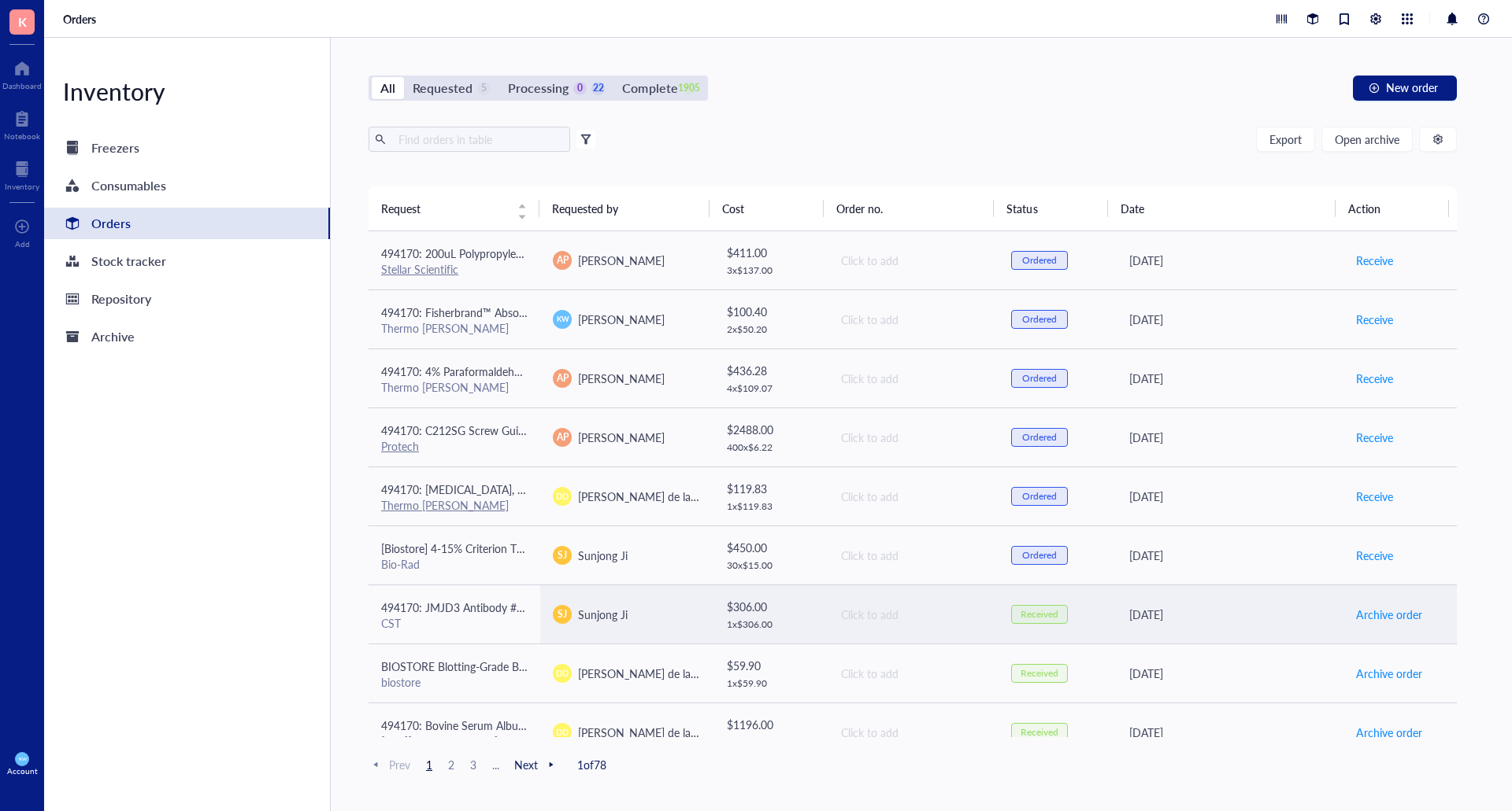
scroll to position [969, 0]
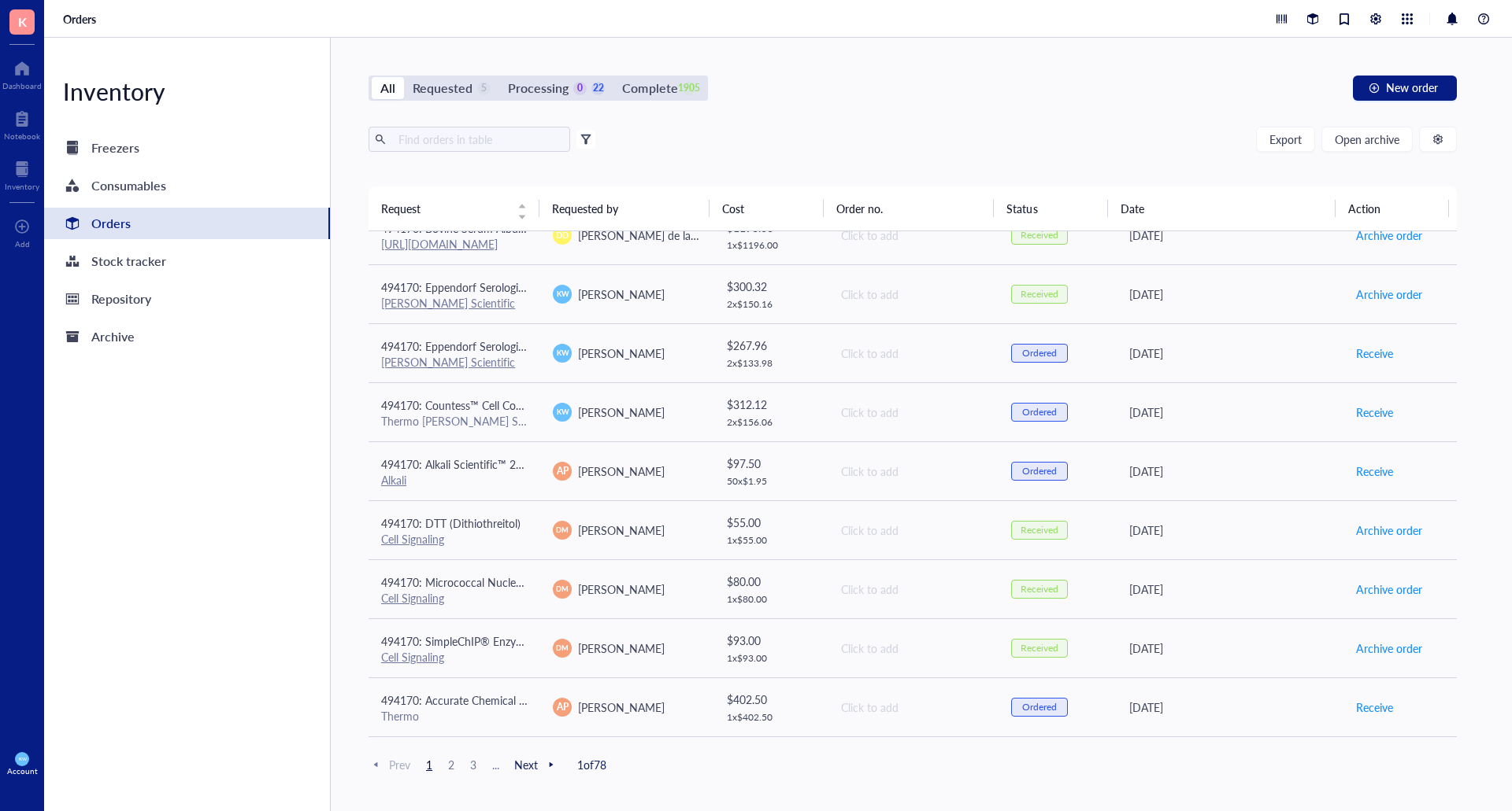
click at [457, 765] on span "2" at bounding box center [451, 765] width 19 height 14
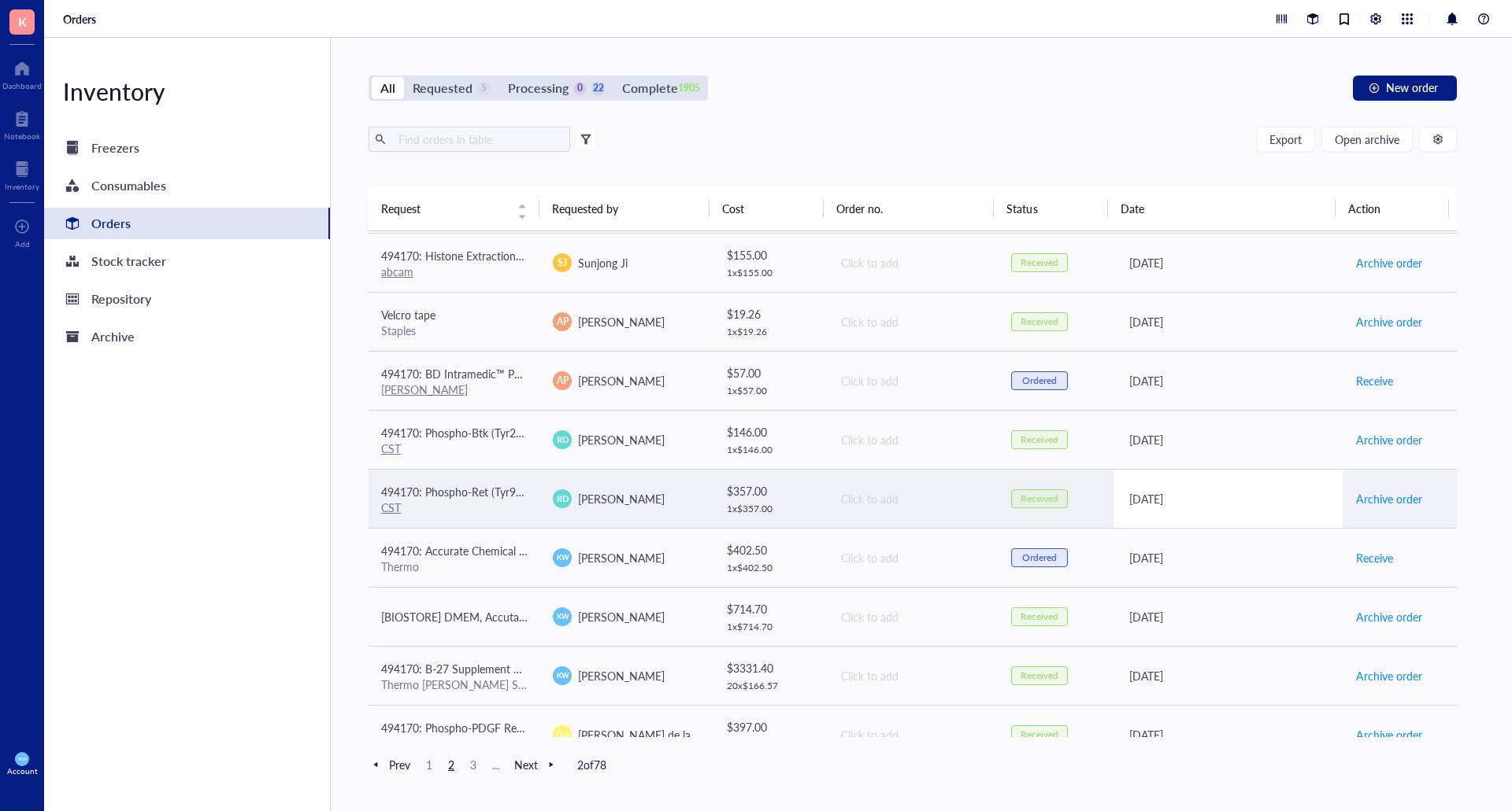
scroll to position [236, 0]
